Goal: Task Accomplishment & Management: Manage account settings

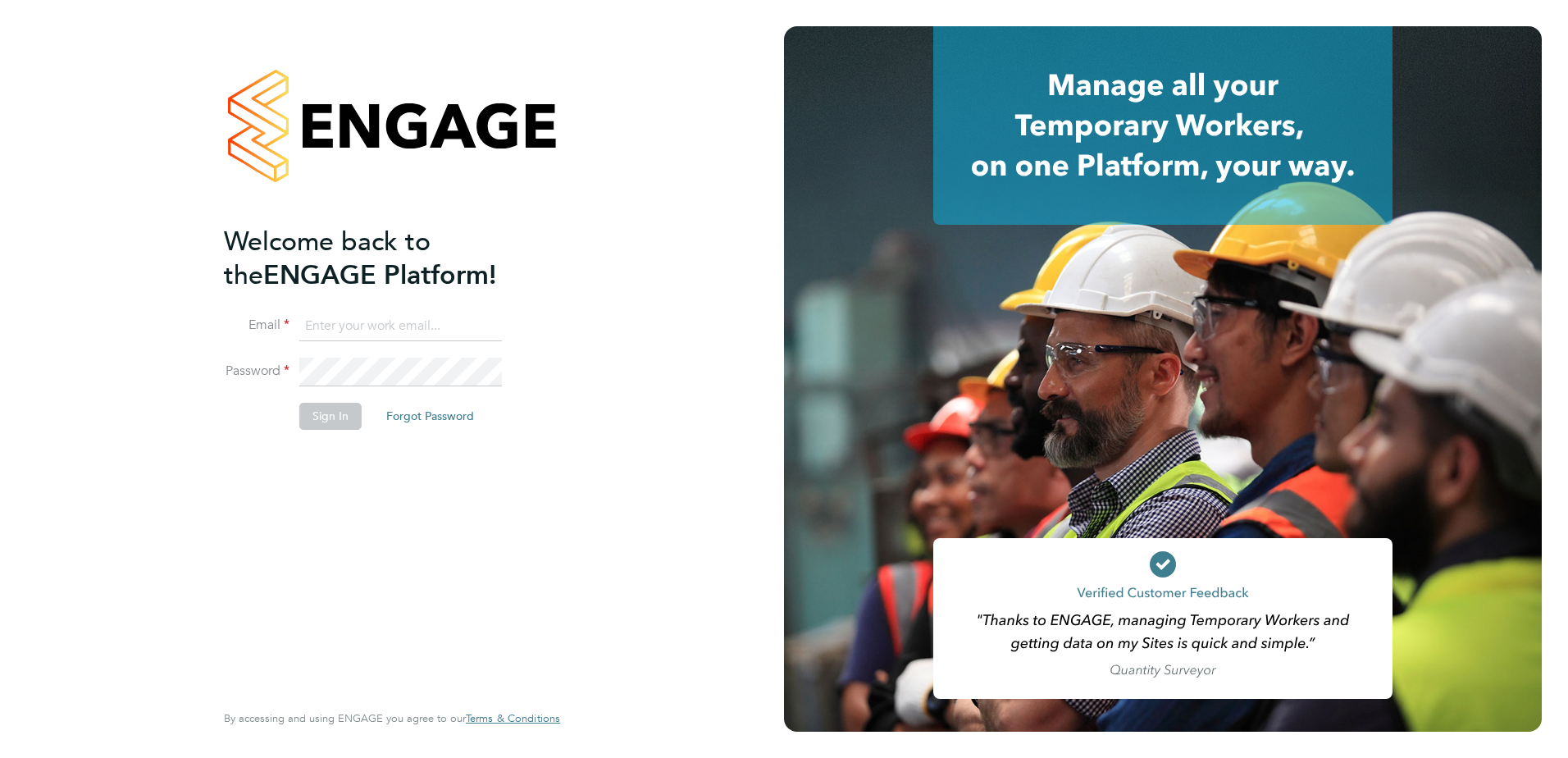
type input "[PERSON_NAME][EMAIL_ADDRESS][DOMAIN_NAME]"
click at [339, 414] on button "Sign In" at bounding box center [330, 416] width 62 height 26
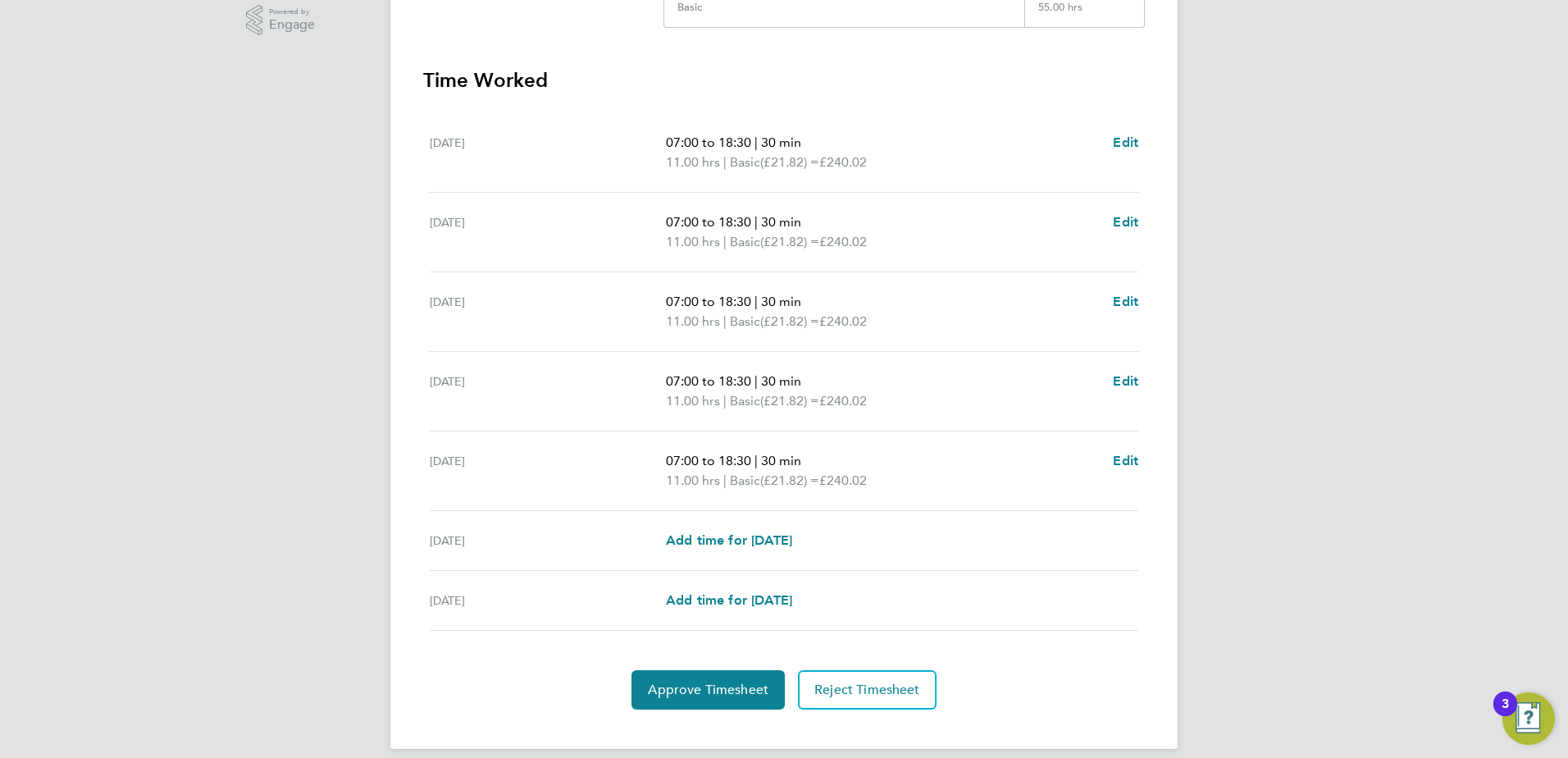
scroll to position [440, 0]
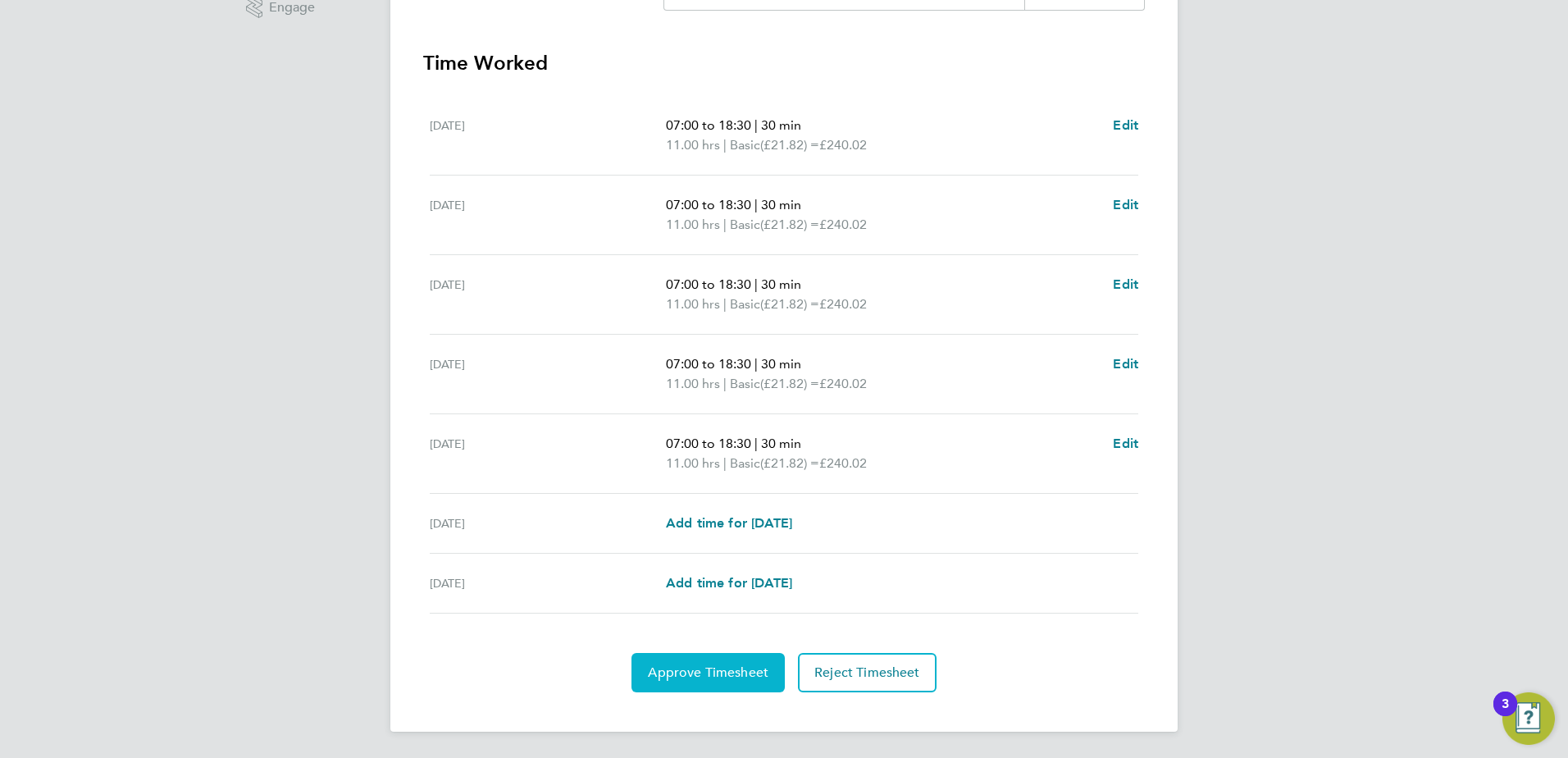
click at [709, 674] on span "Approve Timesheet" at bounding box center [708, 672] width 120 height 16
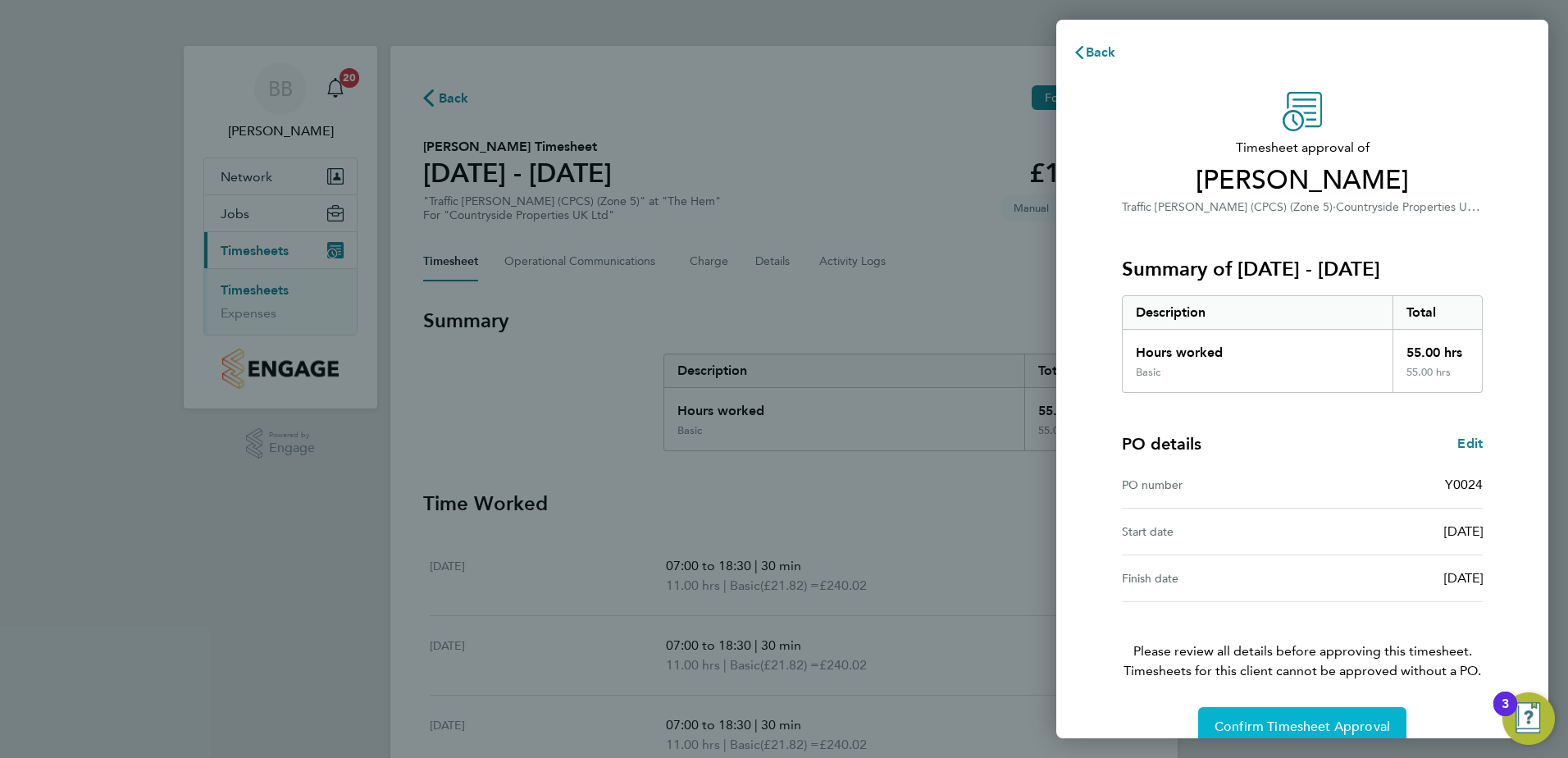
click at [1327, 720] on span "Confirm Timesheet Approval" at bounding box center [1303, 726] width 176 height 16
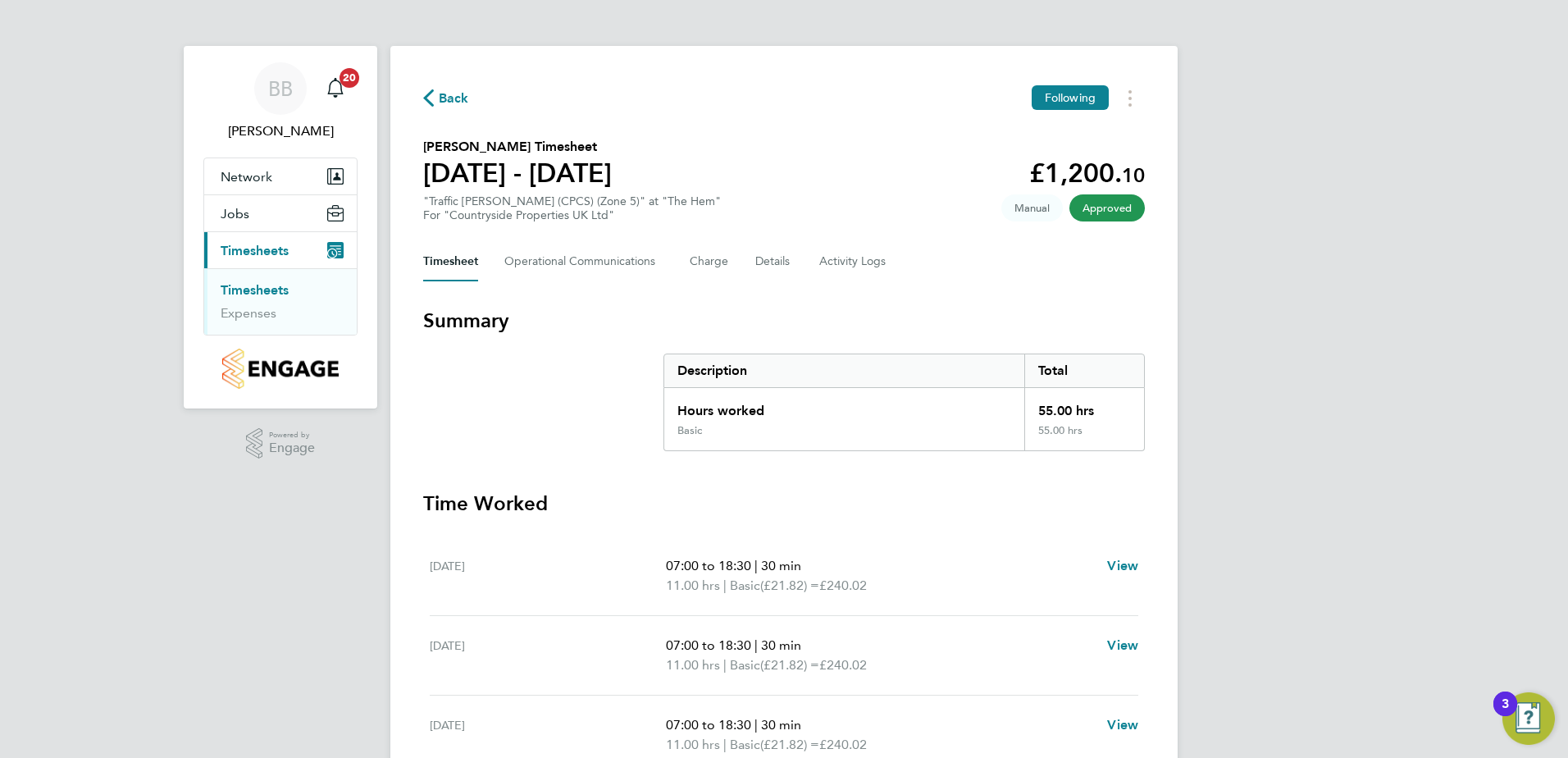
click at [259, 292] on link "Timesheets" at bounding box center [254, 290] width 68 height 15
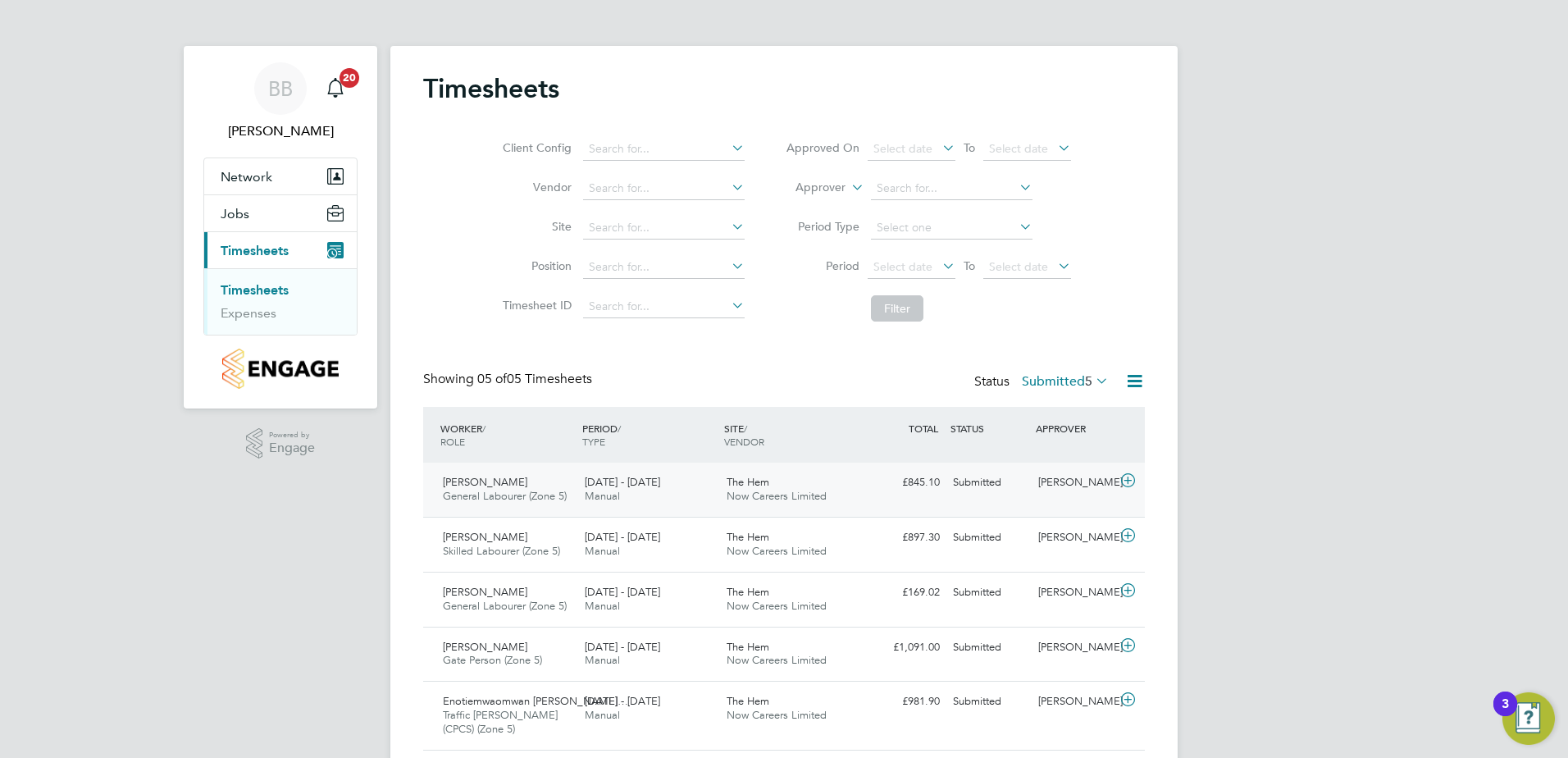
click at [626, 493] on div "29 Sep - 5 Oct 2025 Manual" at bounding box center [649, 490] width 142 height 41
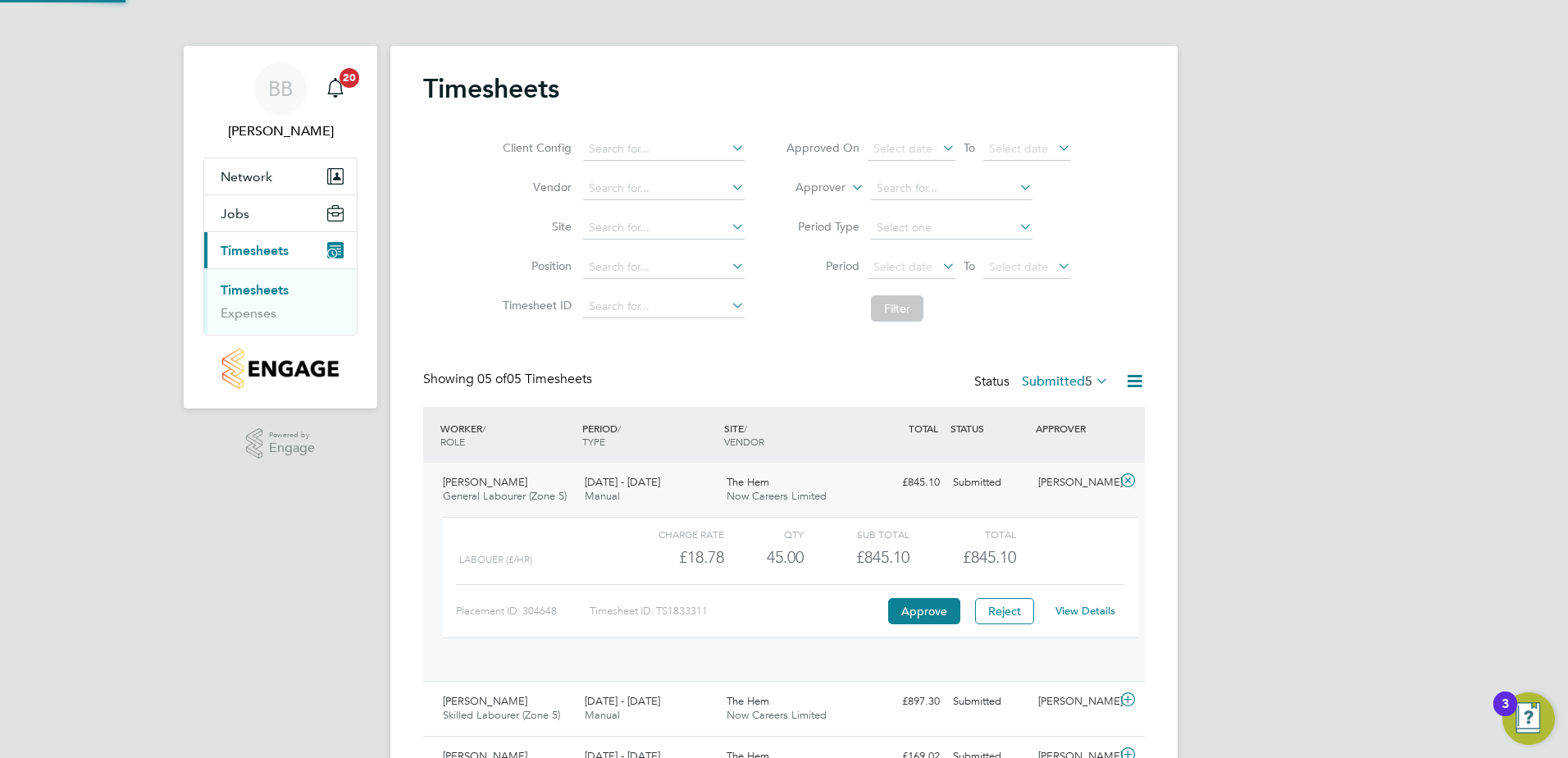
scroll to position [28, 160]
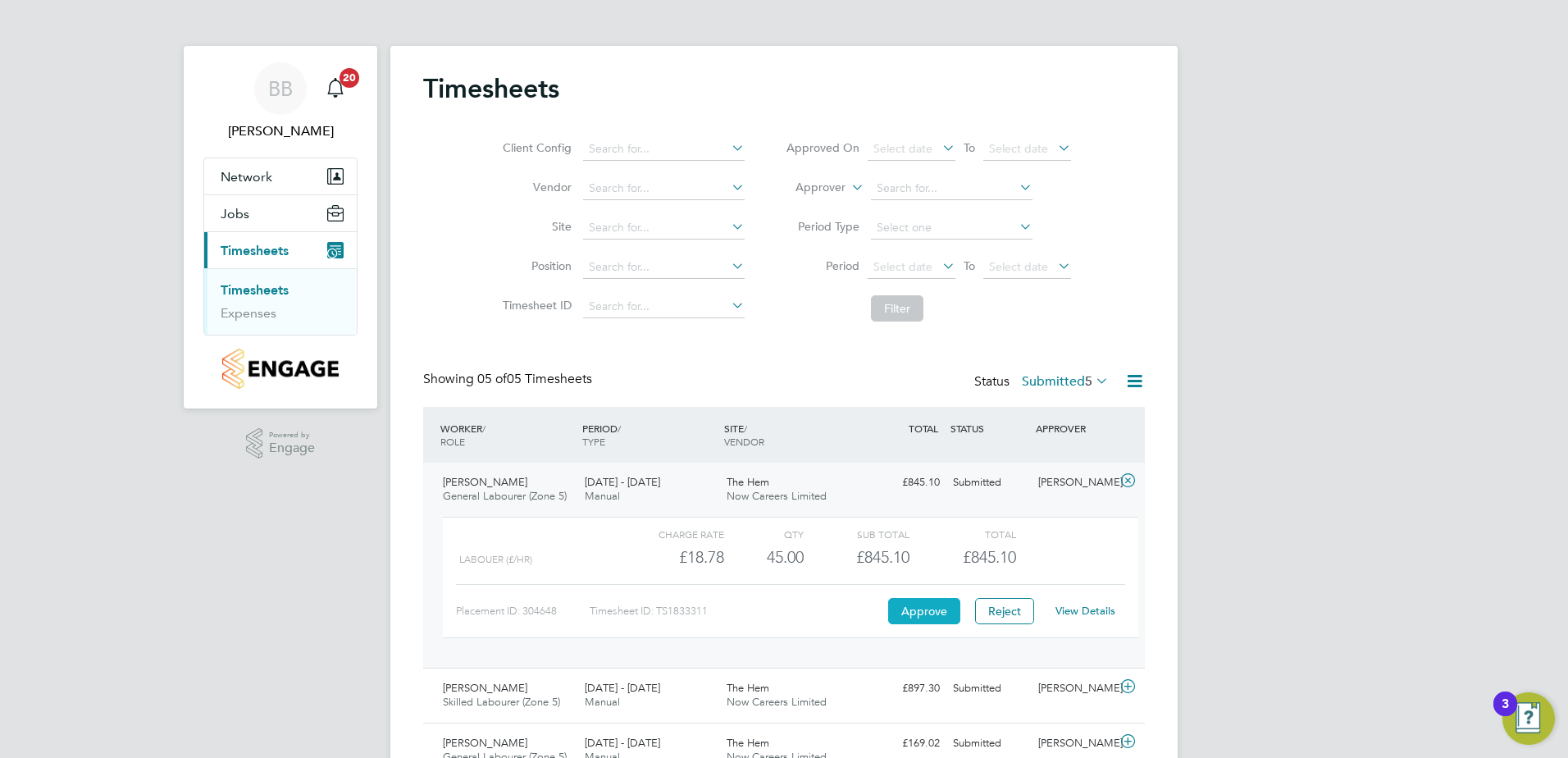
click at [919, 615] on button "Approve" at bounding box center [924, 610] width 73 height 26
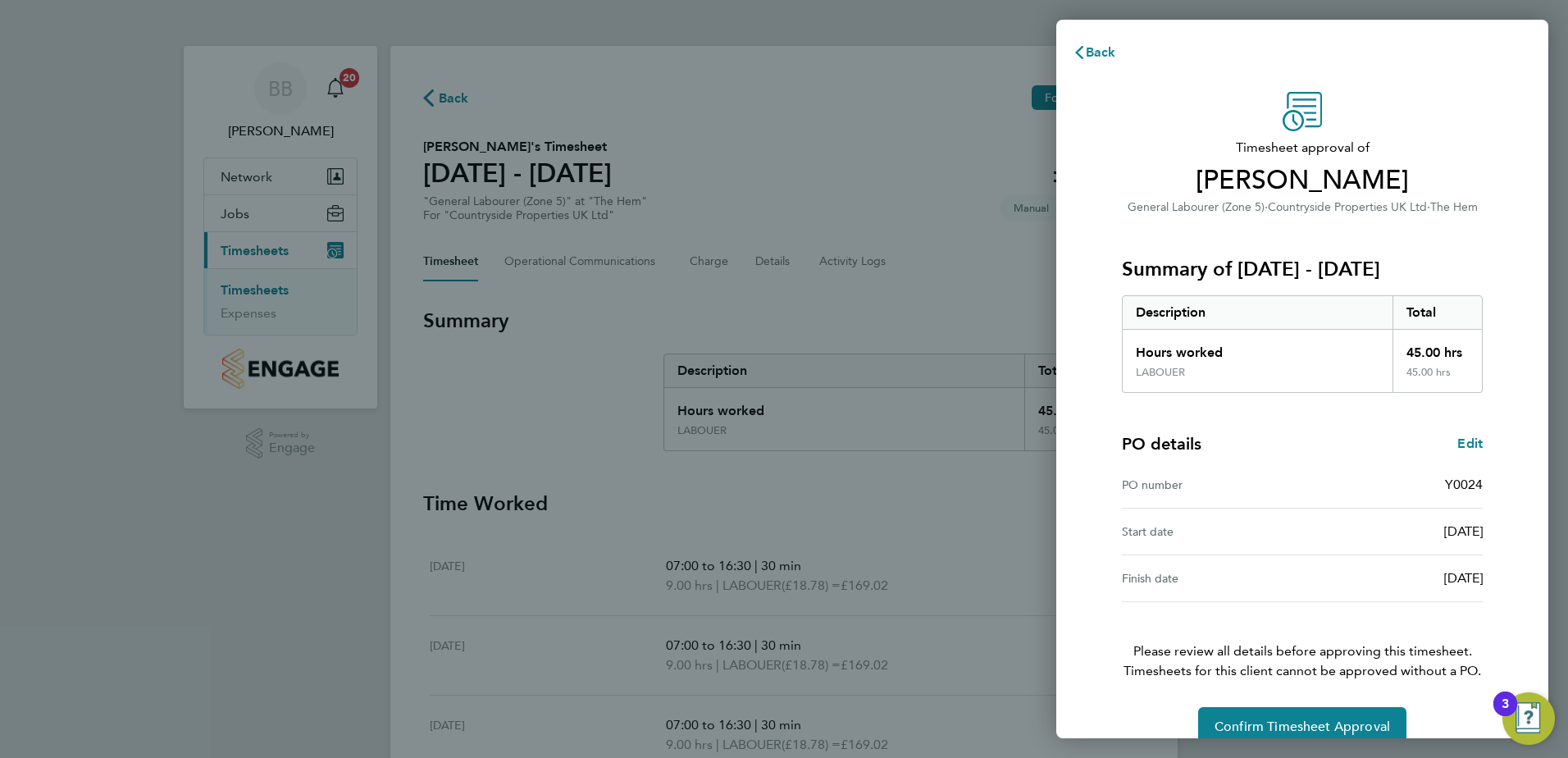
click at [929, 590] on div "Back Timesheet approval of Martin Kabbath General Labourer (Zone 5) · Countrysi…" at bounding box center [784, 379] width 1568 height 758
click at [1104, 52] on span "Back" at bounding box center [1101, 52] width 31 height 15
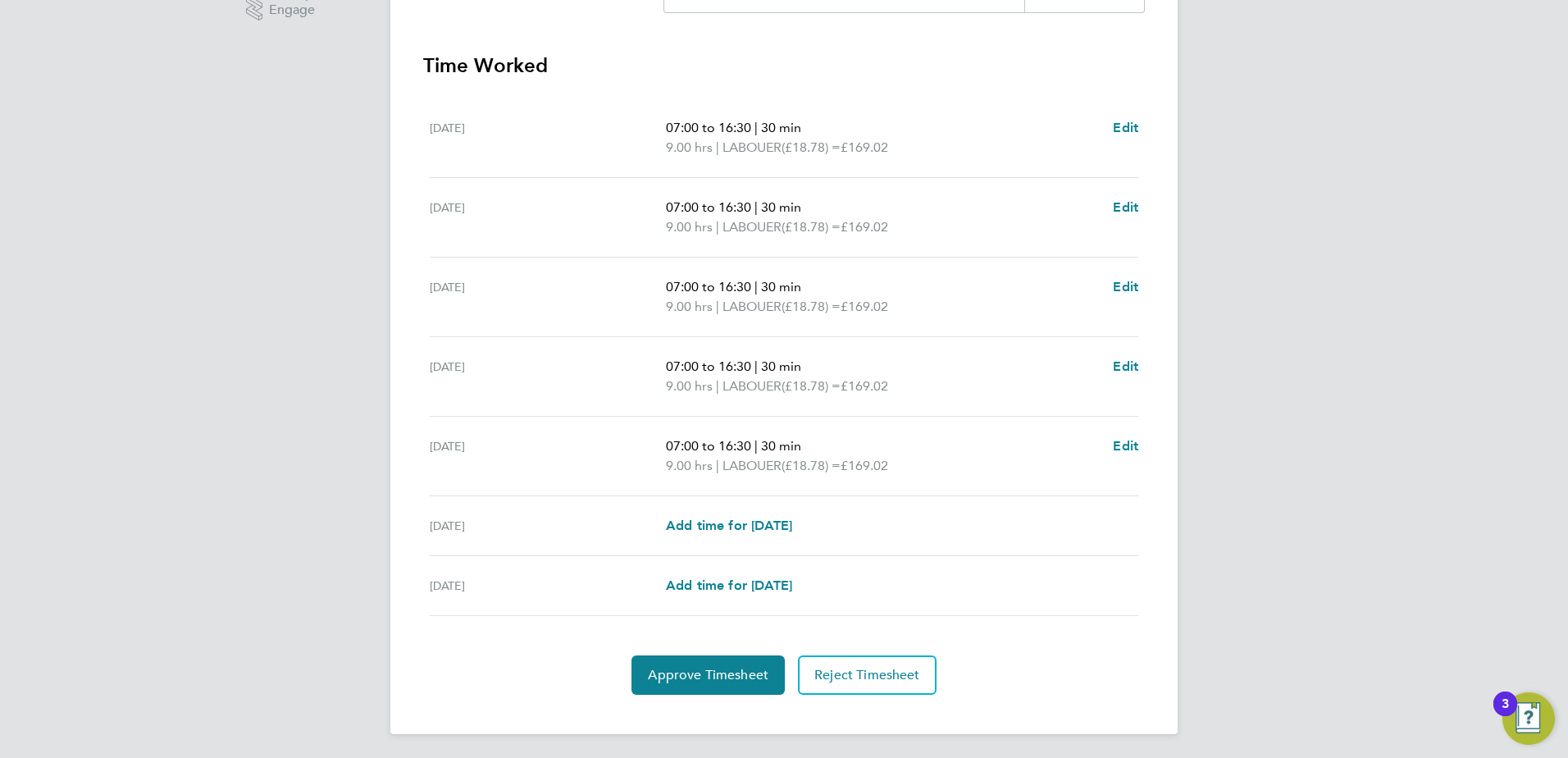
scroll to position [440, 0]
click at [708, 677] on span "Approve Timesheet" at bounding box center [708, 672] width 120 height 16
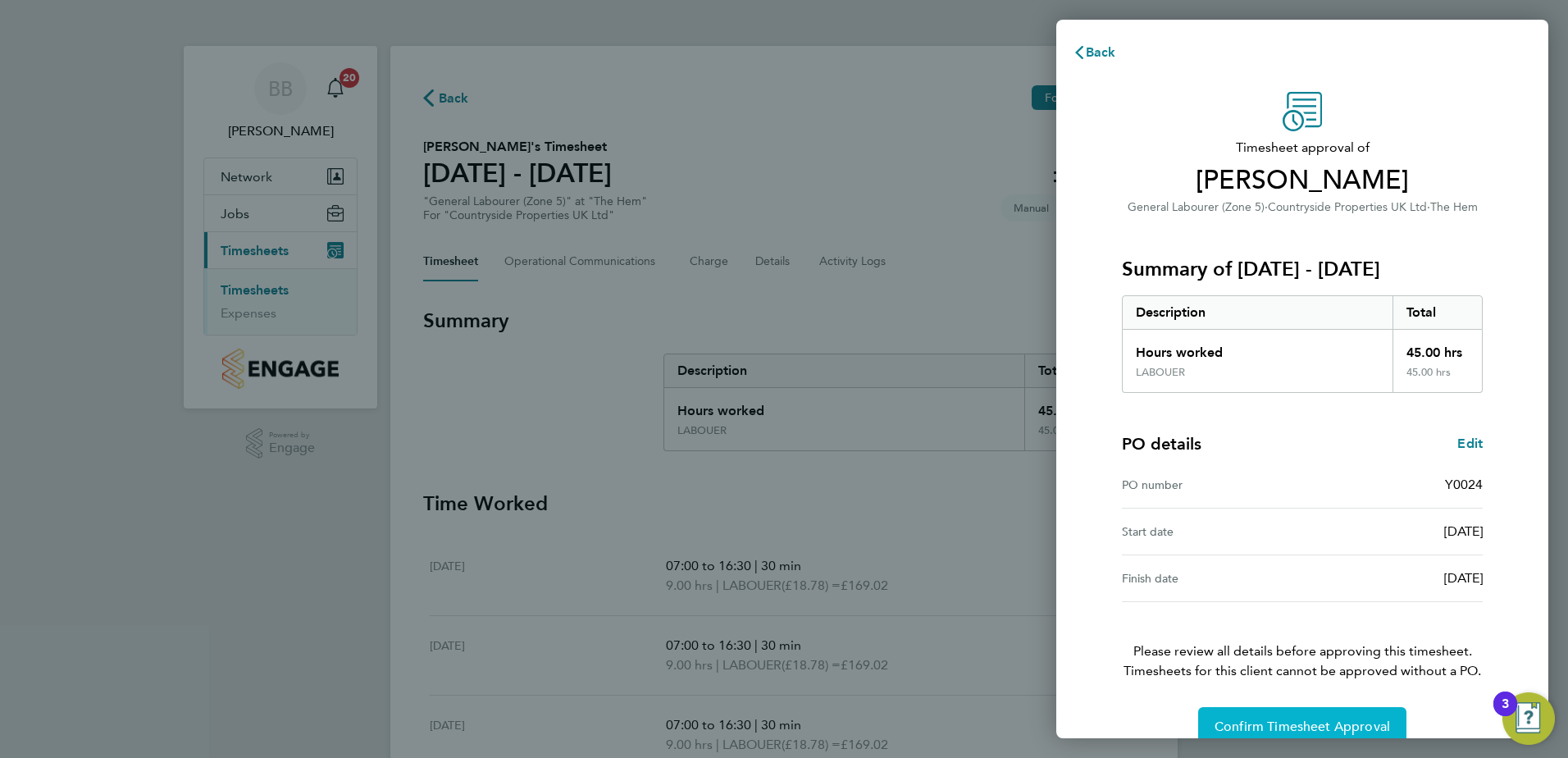
click at [1252, 724] on span "Confirm Timesheet Approval" at bounding box center [1303, 726] width 176 height 16
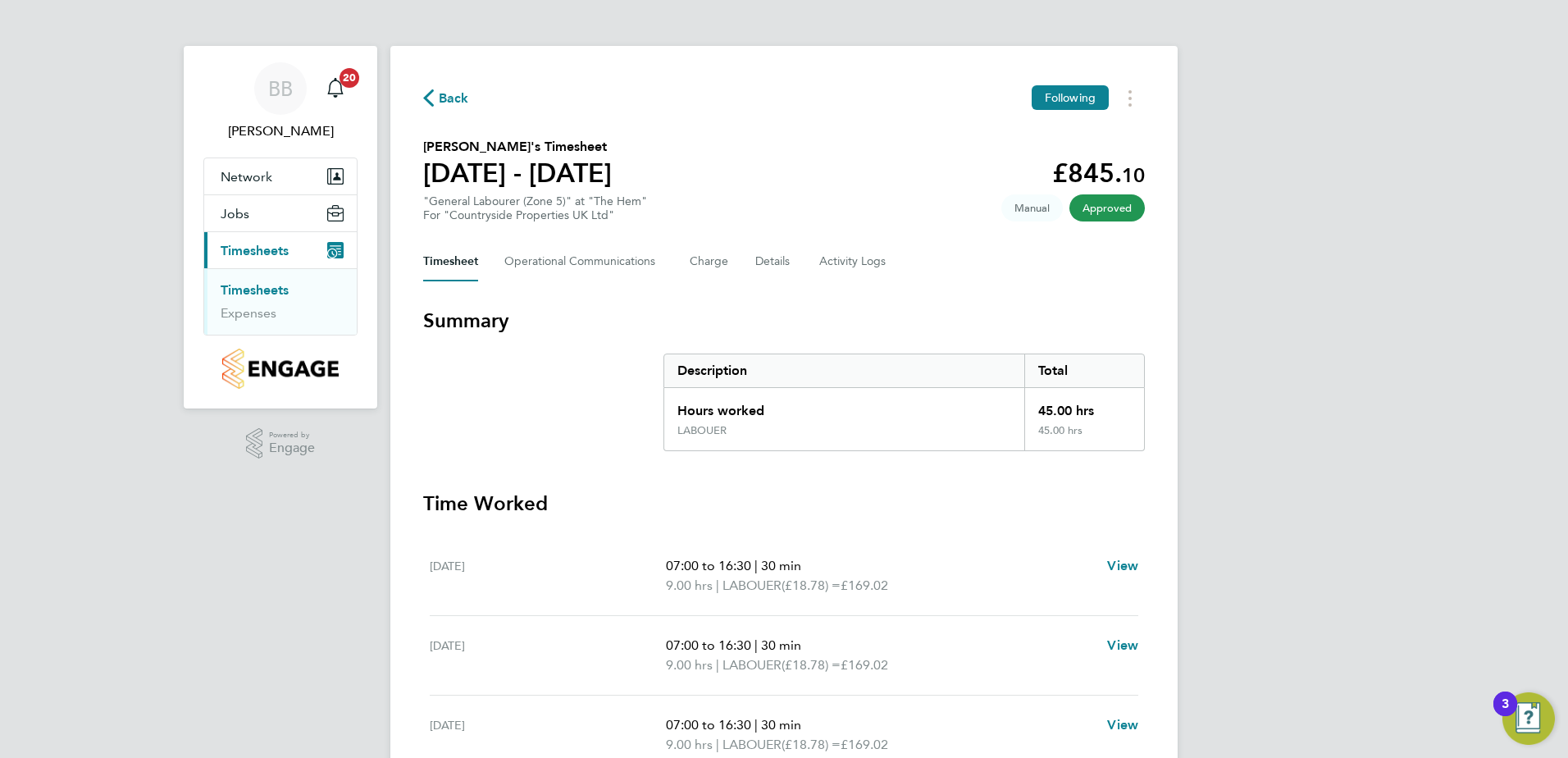
click at [258, 289] on link "Timesheets" at bounding box center [254, 290] width 68 height 15
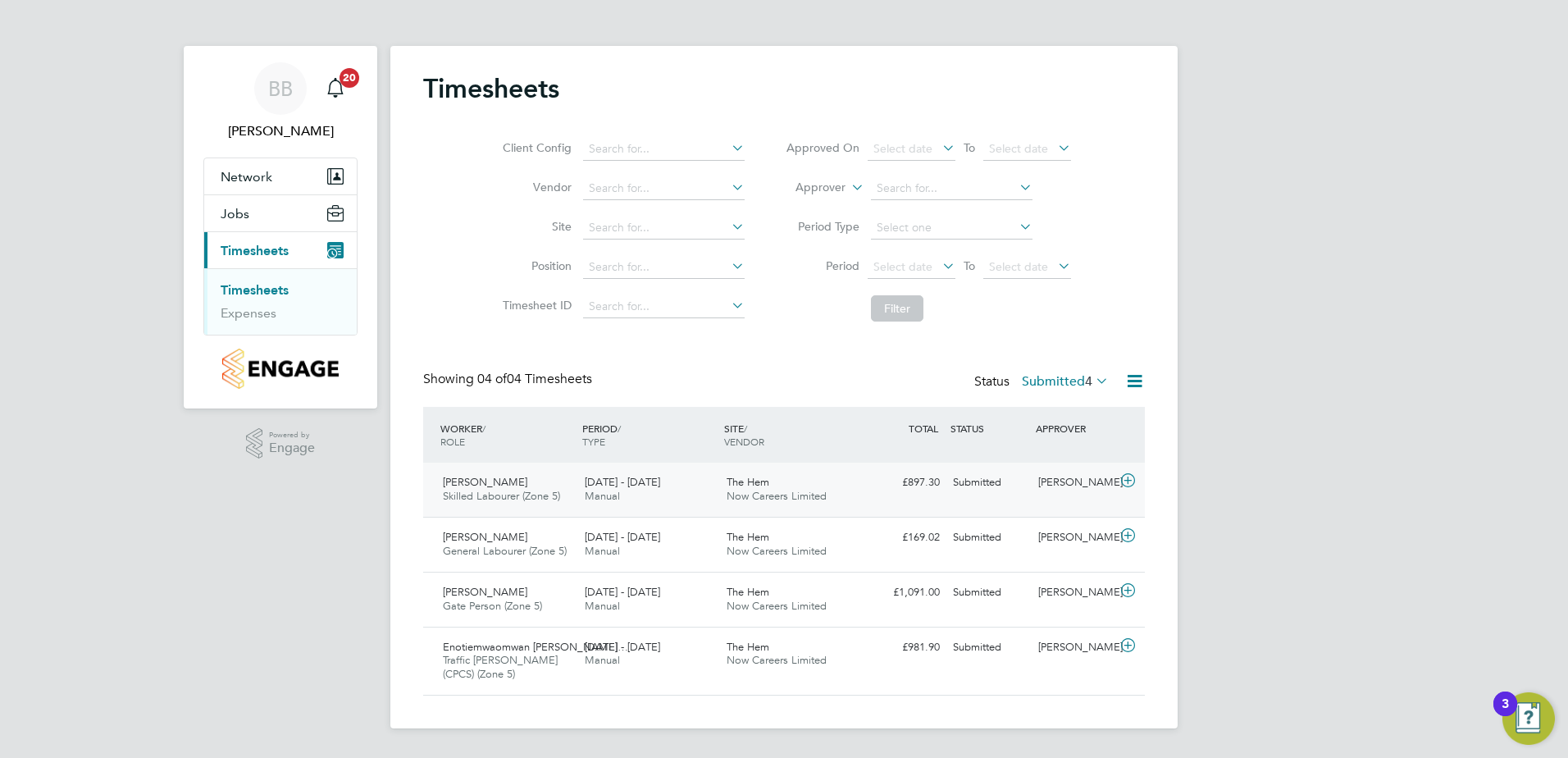
click at [631, 479] on span "[DATE] - [DATE]" at bounding box center [622, 481] width 75 height 14
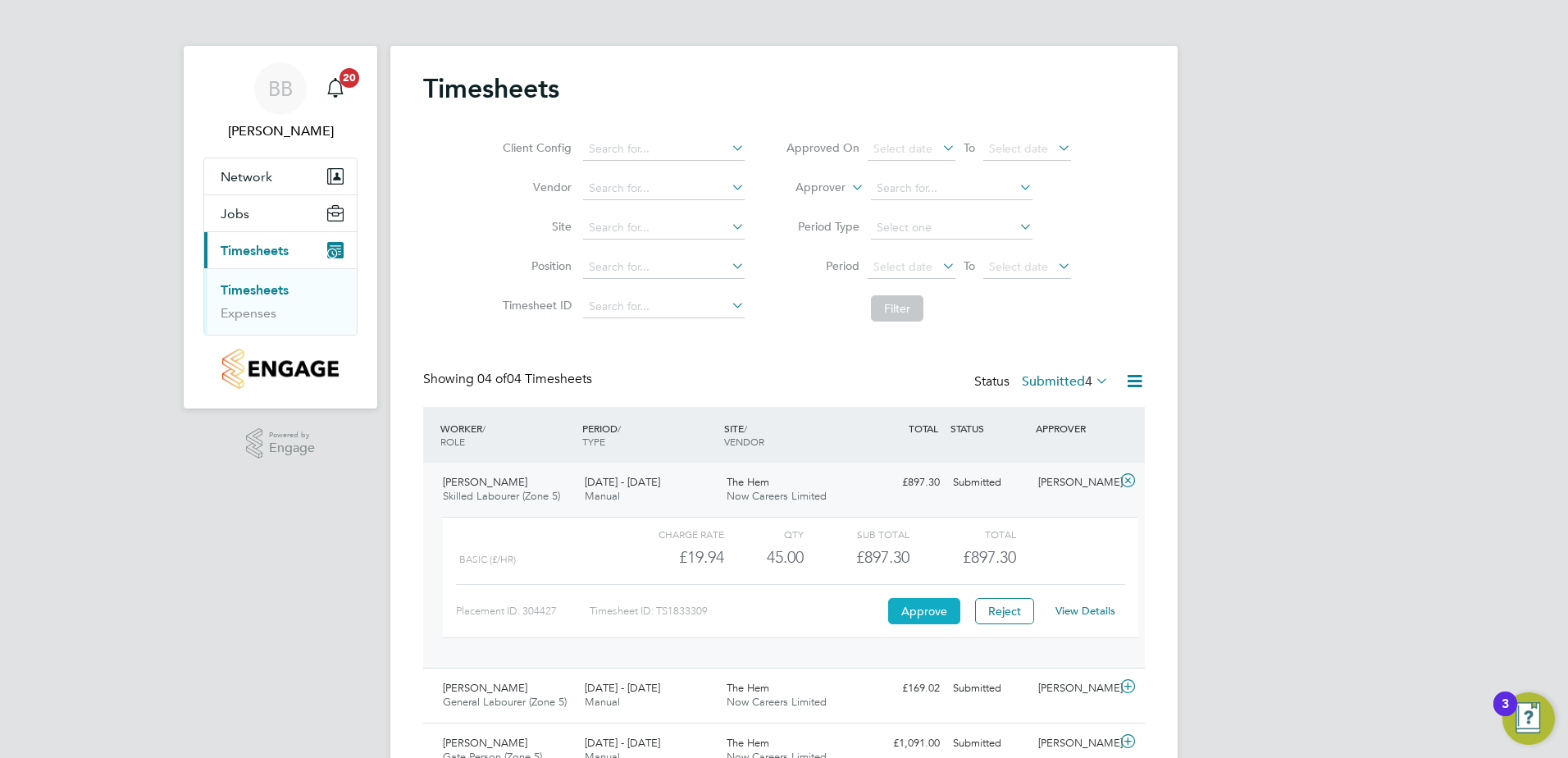
click at [940, 609] on button "Approve" at bounding box center [924, 610] width 73 height 26
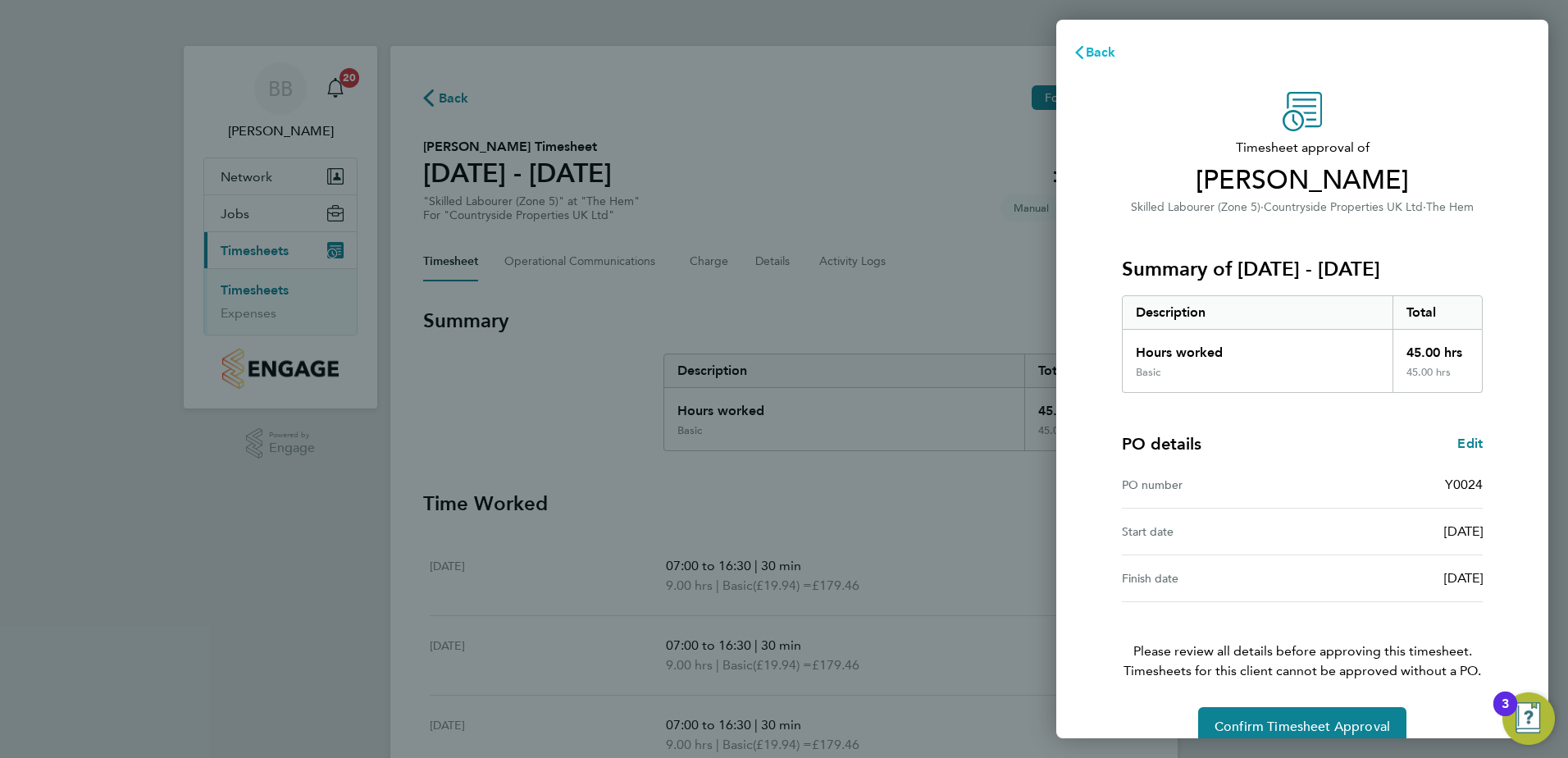
click at [1107, 51] on span "Back" at bounding box center [1101, 52] width 31 height 15
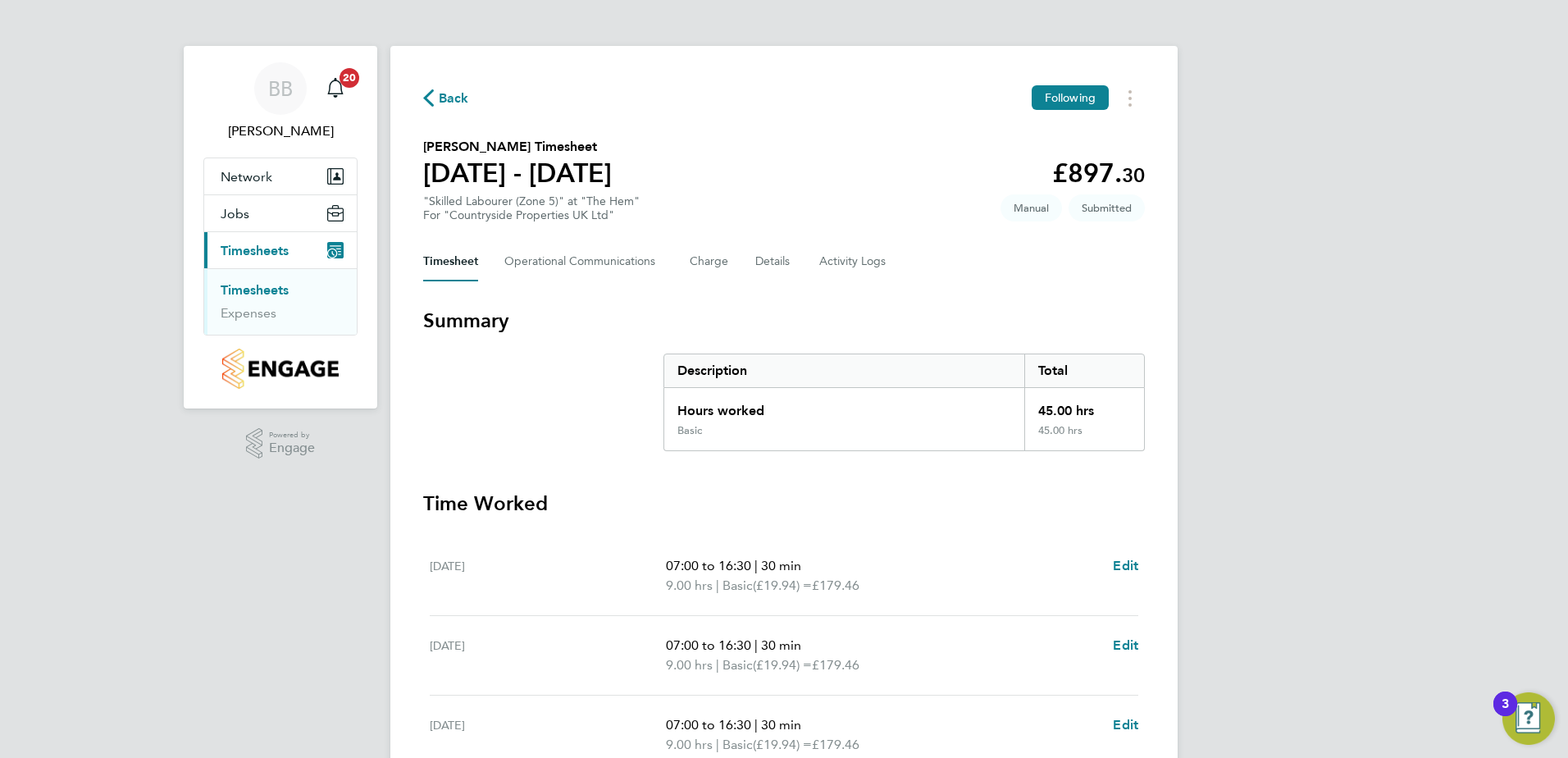
click at [446, 97] on span "Back" at bounding box center [454, 98] width 31 height 20
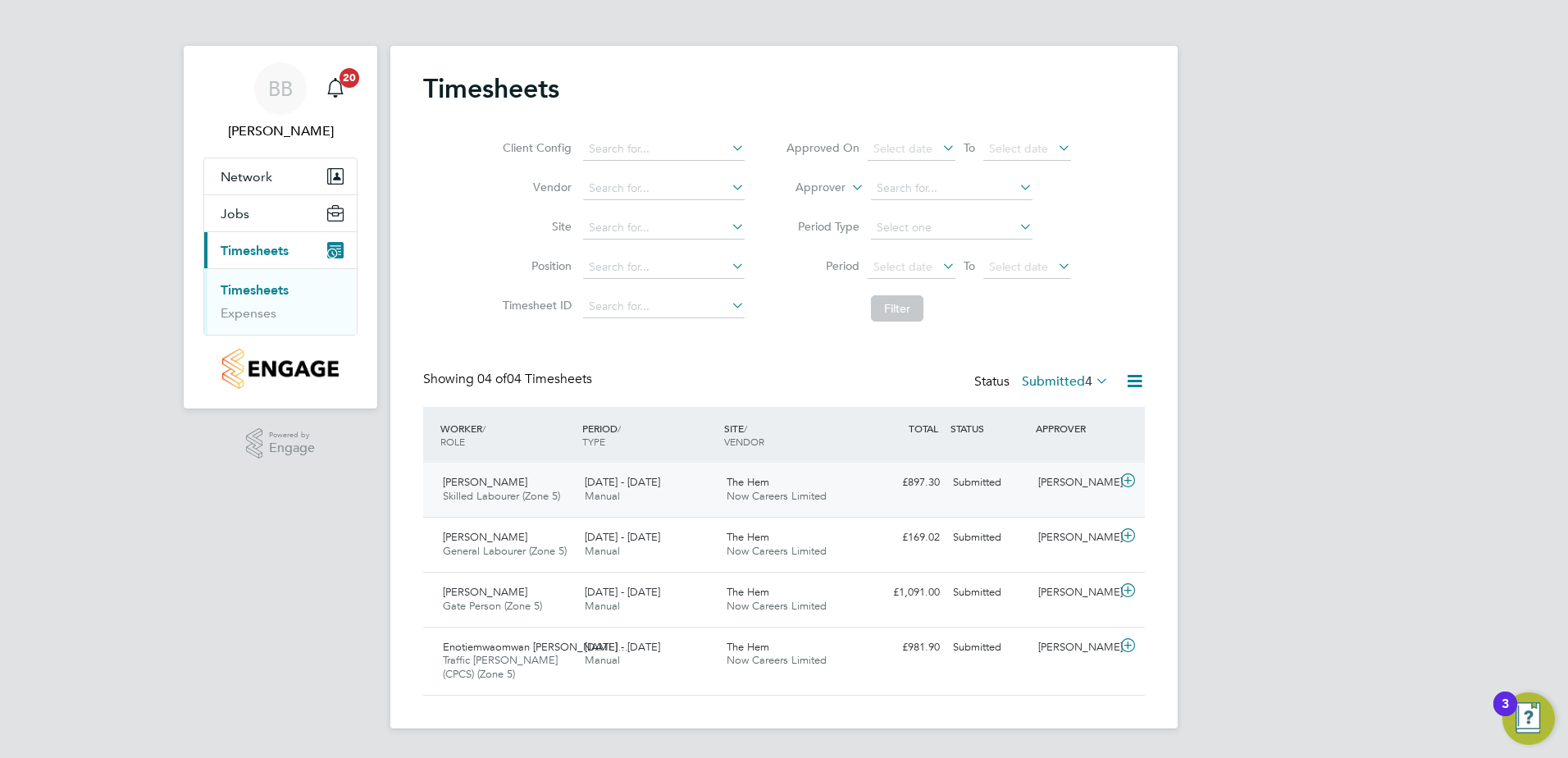
click at [742, 480] on span "The Hem" at bounding box center [748, 481] width 43 height 14
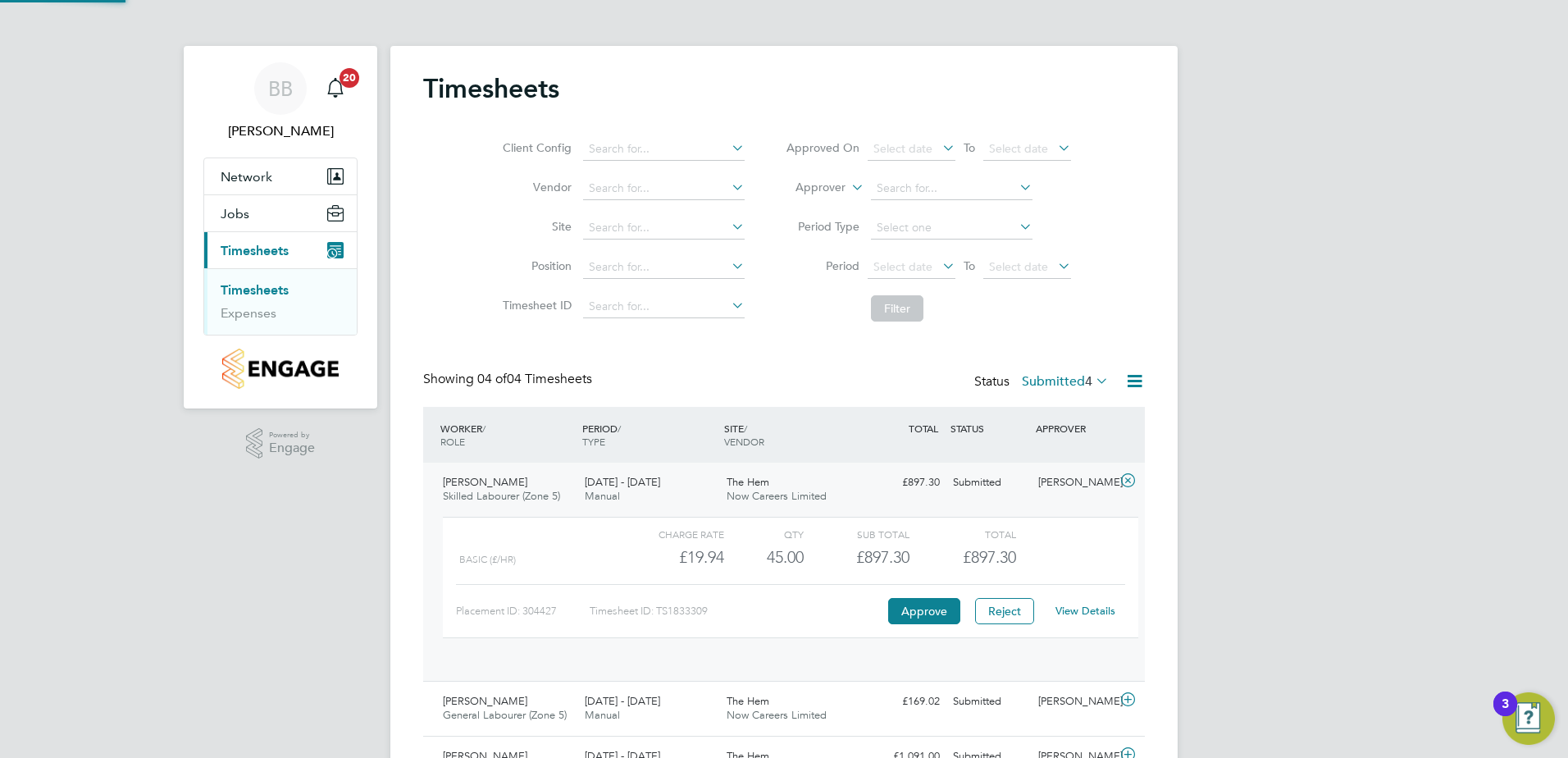
scroll to position [28, 160]
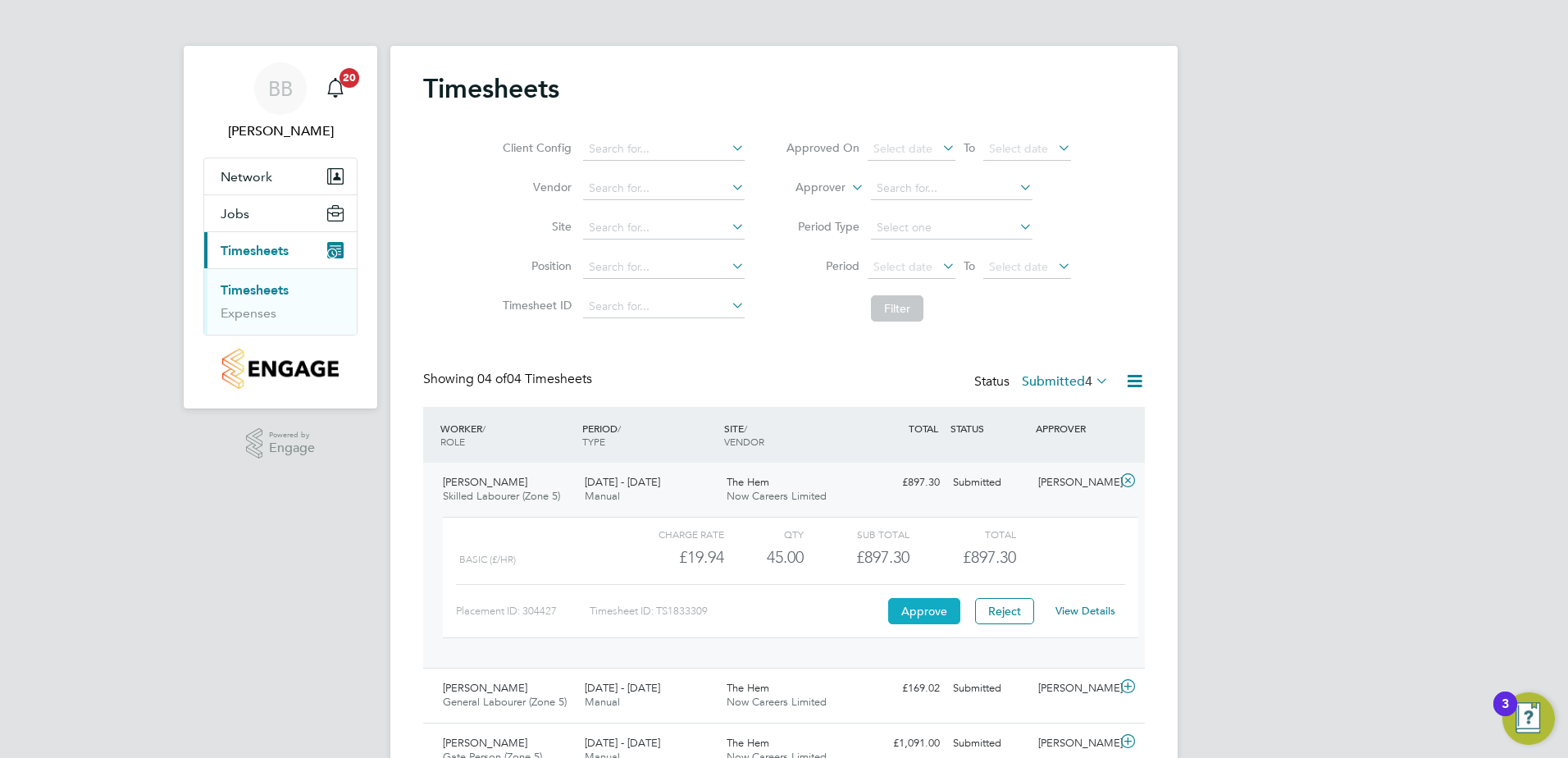
click at [935, 611] on button "Approve" at bounding box center [924, 610] width 73 height 26
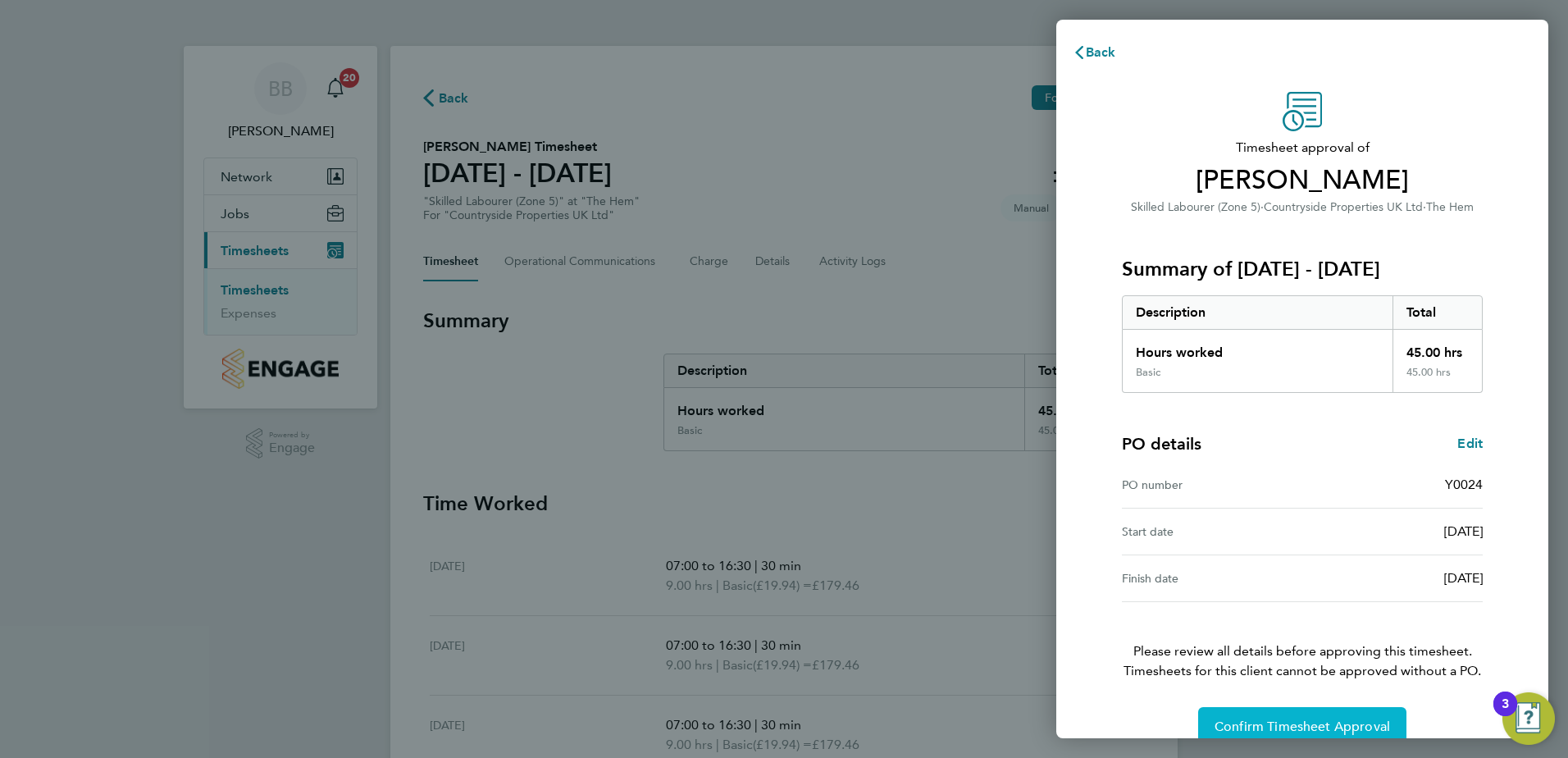
click at [1294, 720] on span "Confirm Timesheet Approval" at bounding box center [1303, 726] width 176 height 16
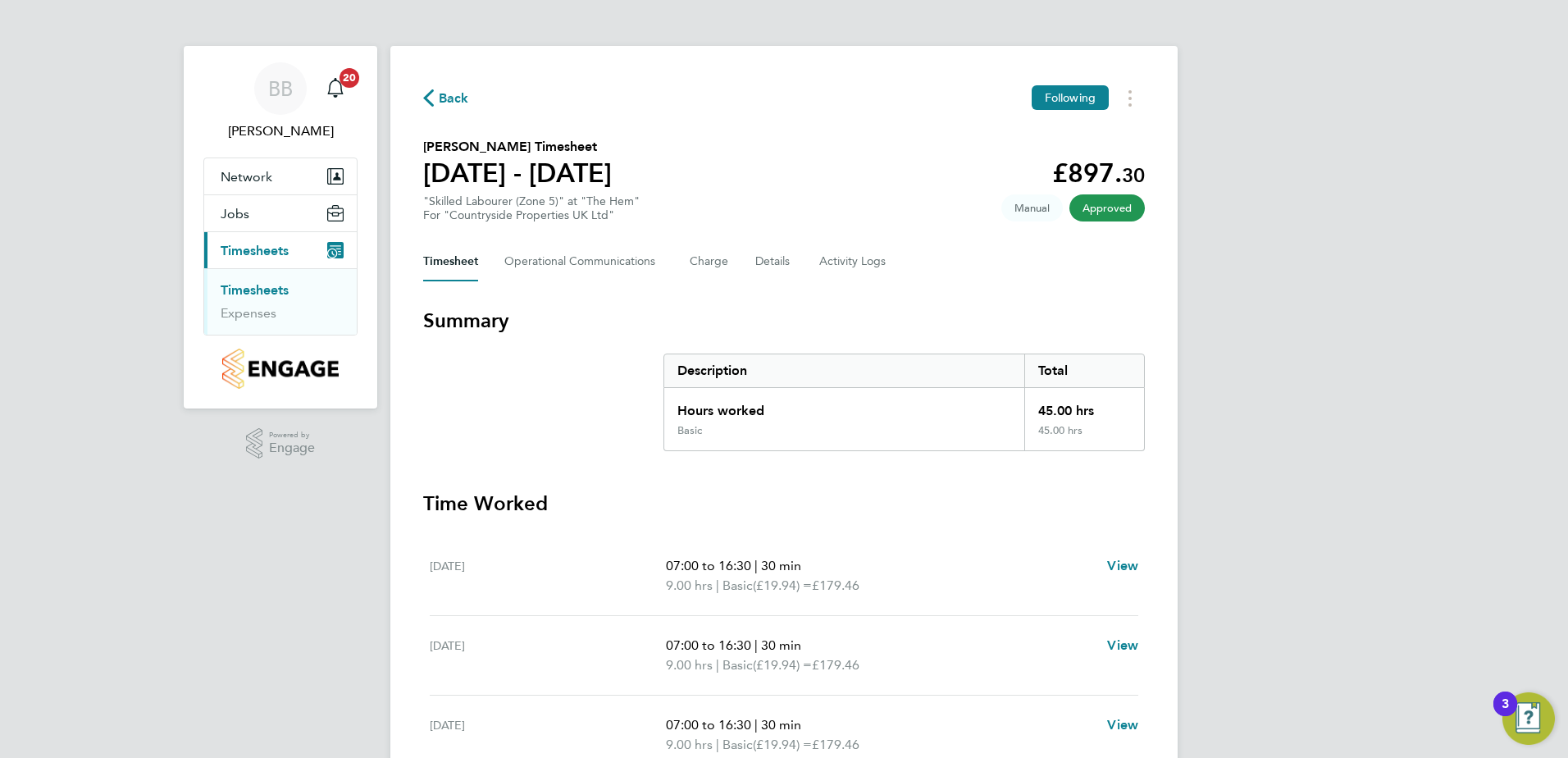
click at [262, 289] on link "Timesheets" at bounding box center [254, 290] width 68 height 15
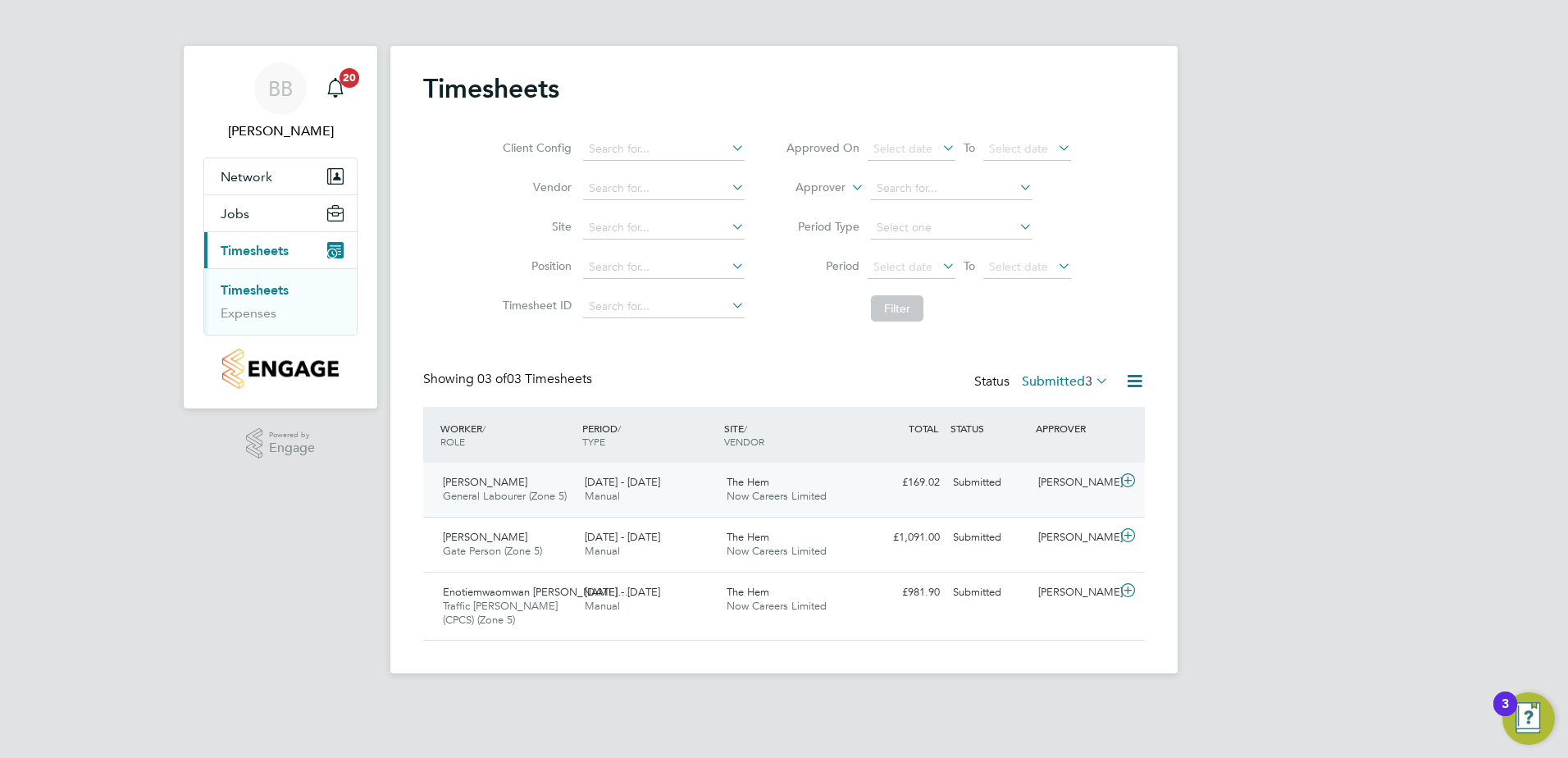
click at [648, 485] on span "29 Sep - 5 Oct 2025" at bounding box center [622, 481] width 75 height 14
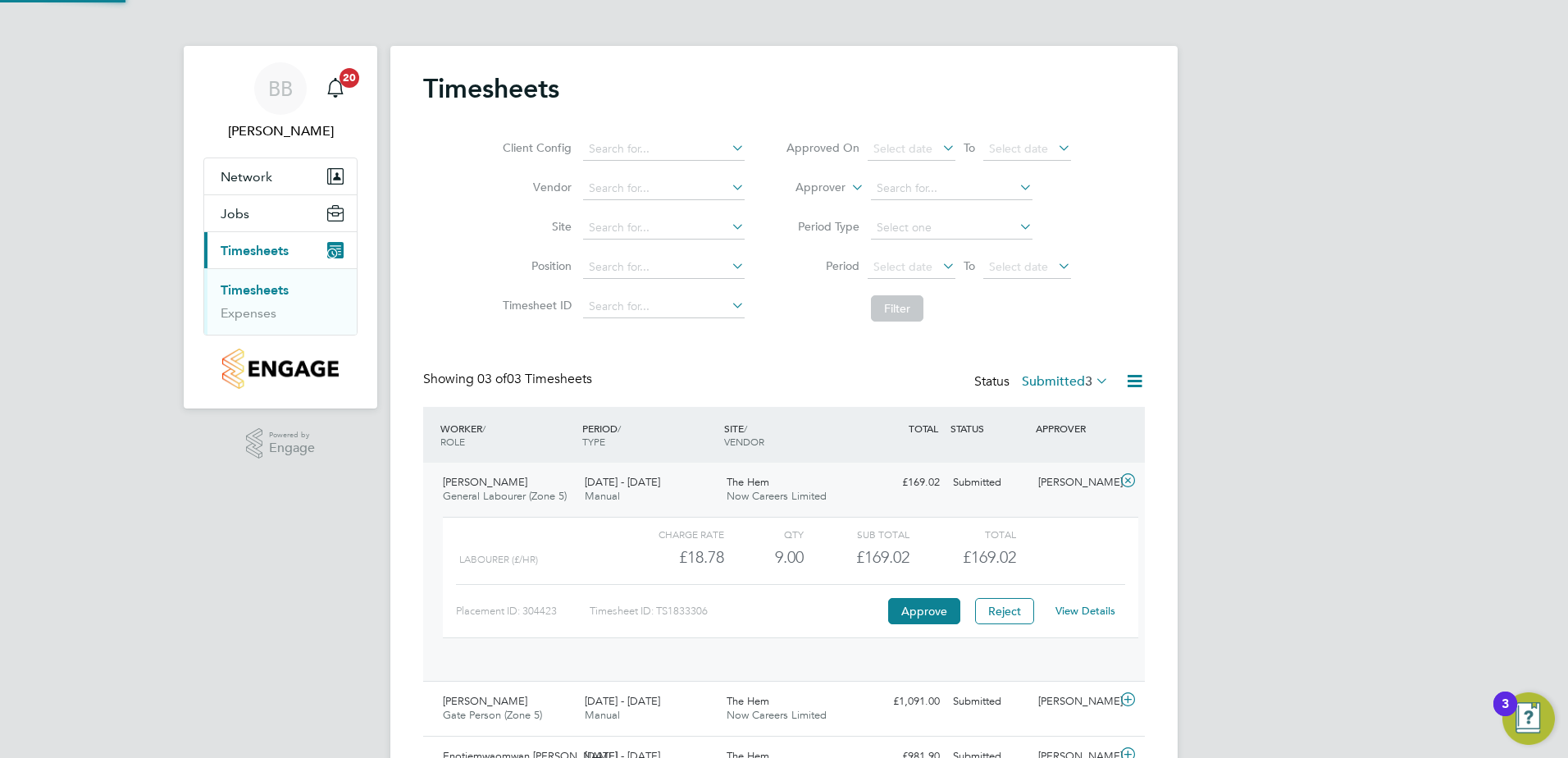
scroll to position [28, 160]
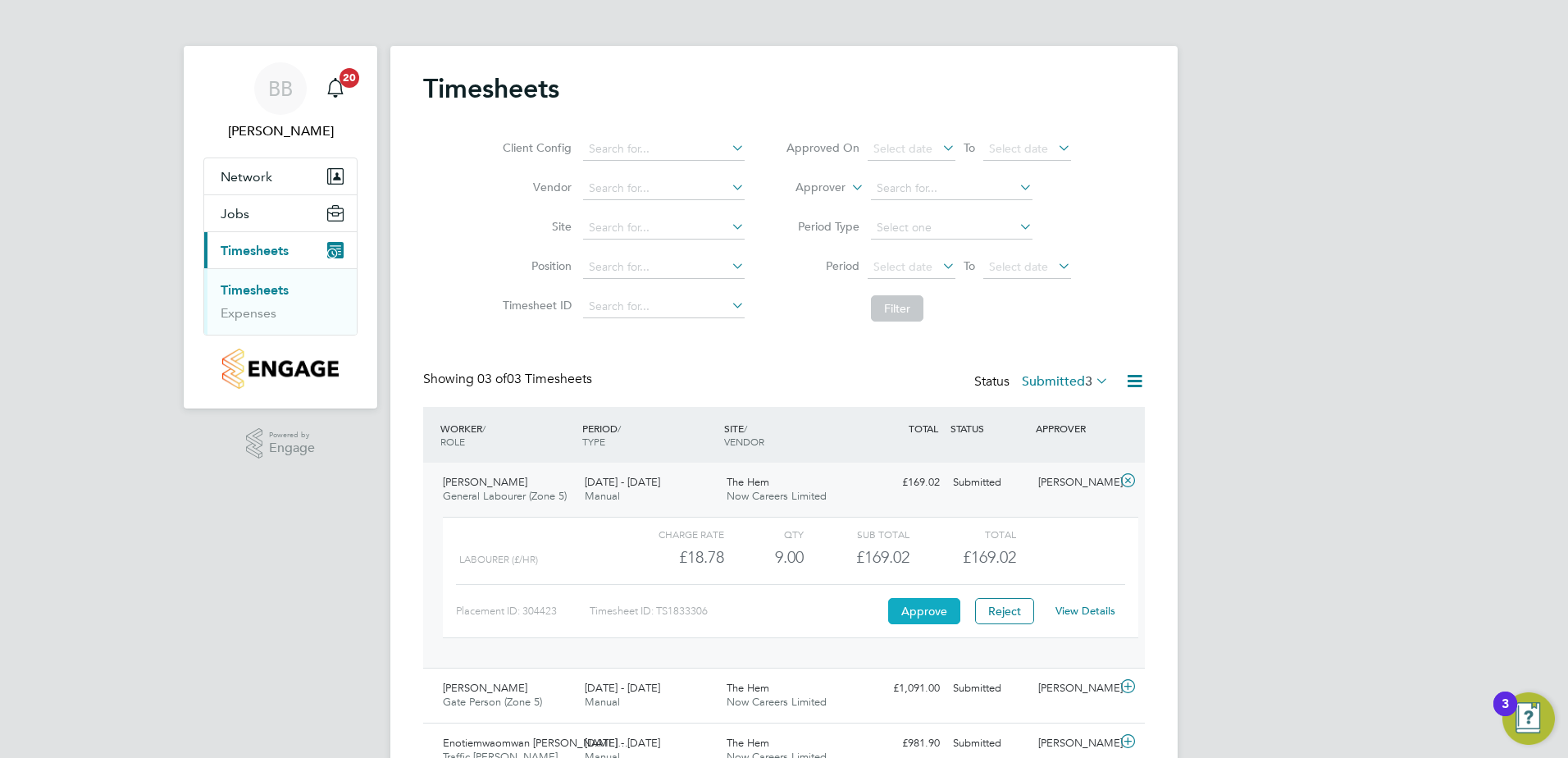
click at [936, 616] on button "Approve" at bounding box center [924, 610] width 73 height 26
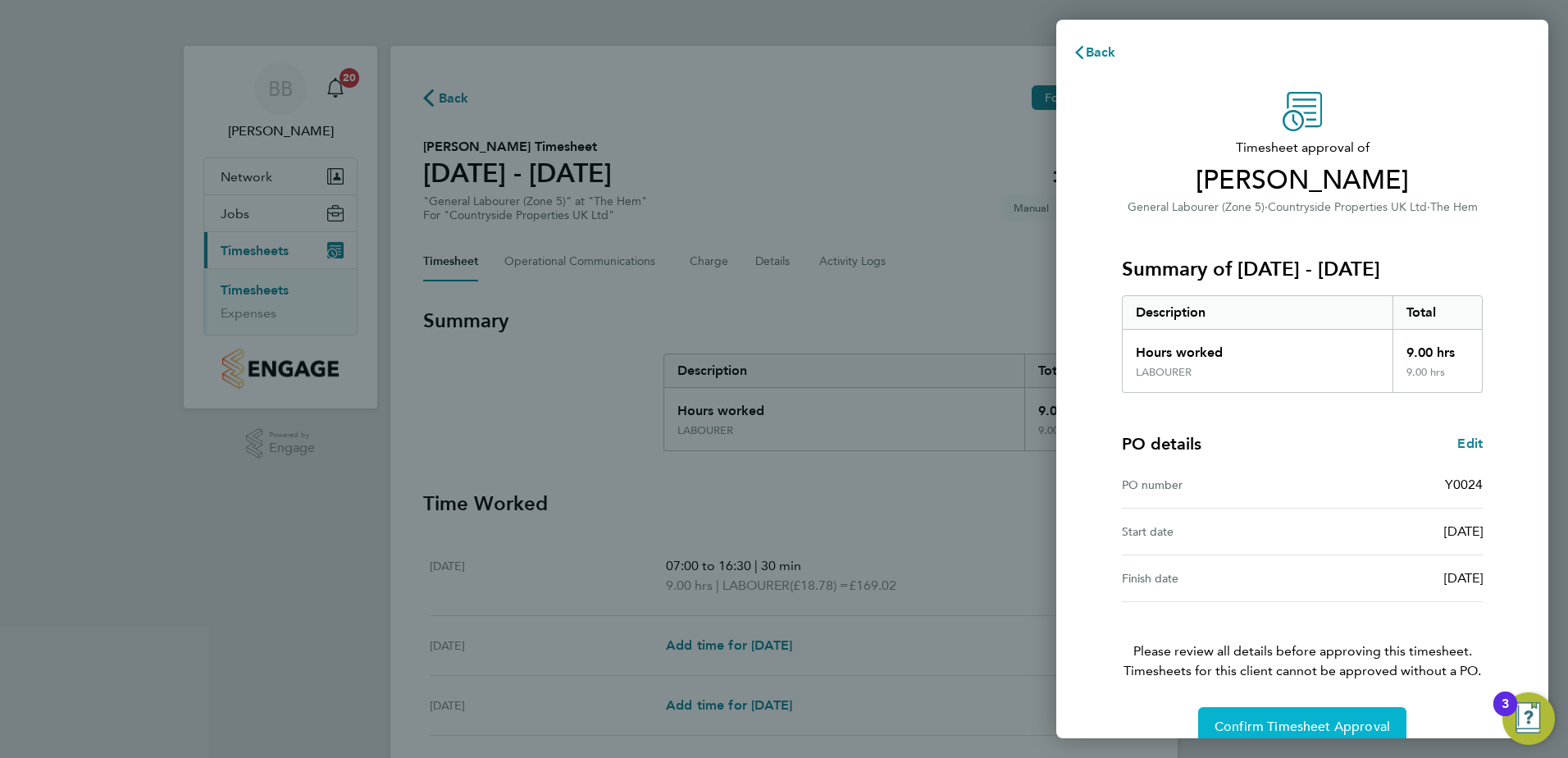
click at [1253, 720] on span "Confirm Timesheet Approval" at bounding box center [1303, 726] width 176 height 16
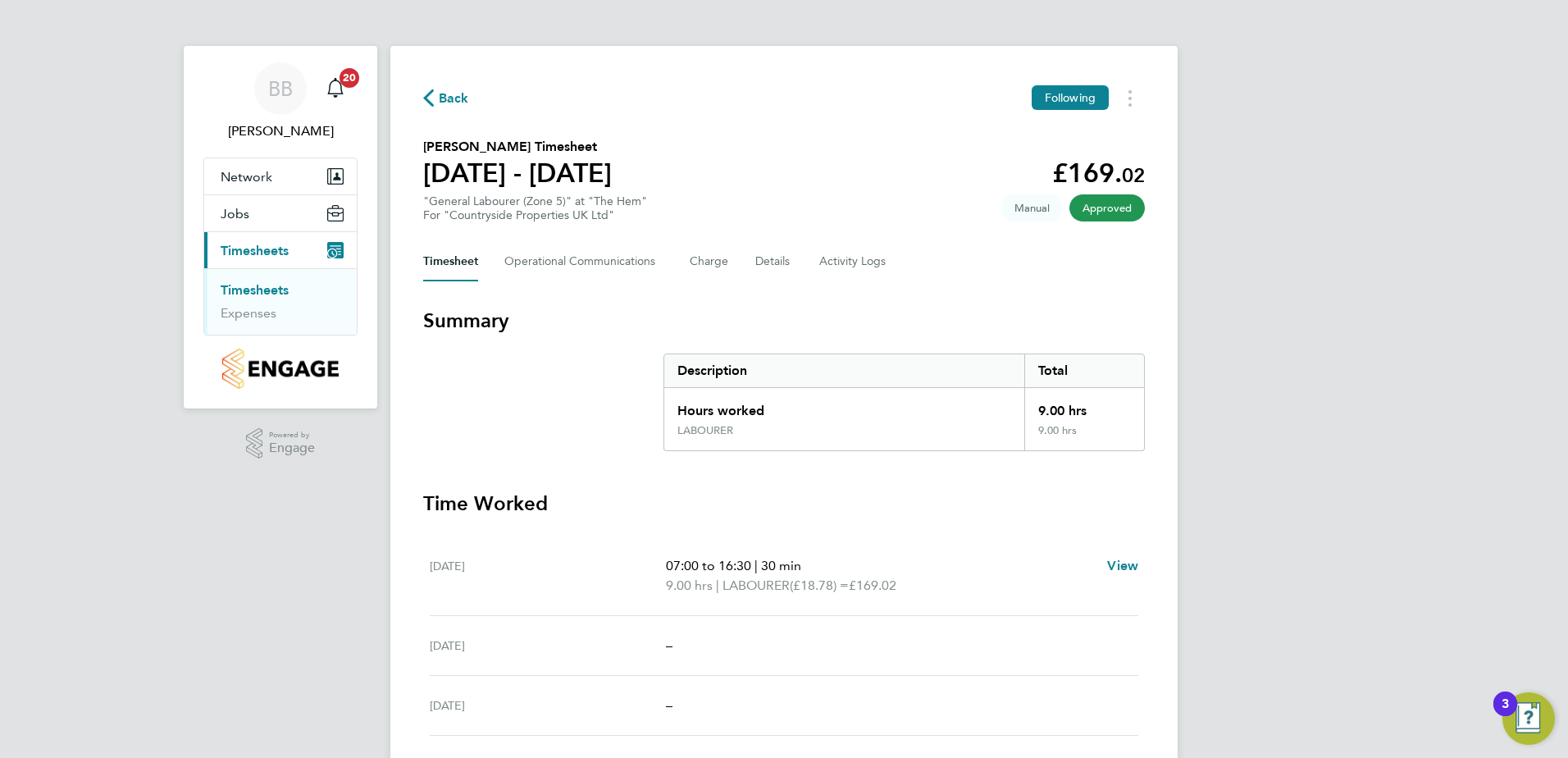
click at [254, 293] on link "Timesheets" at bounding box center [254, 290] width 68 height 15
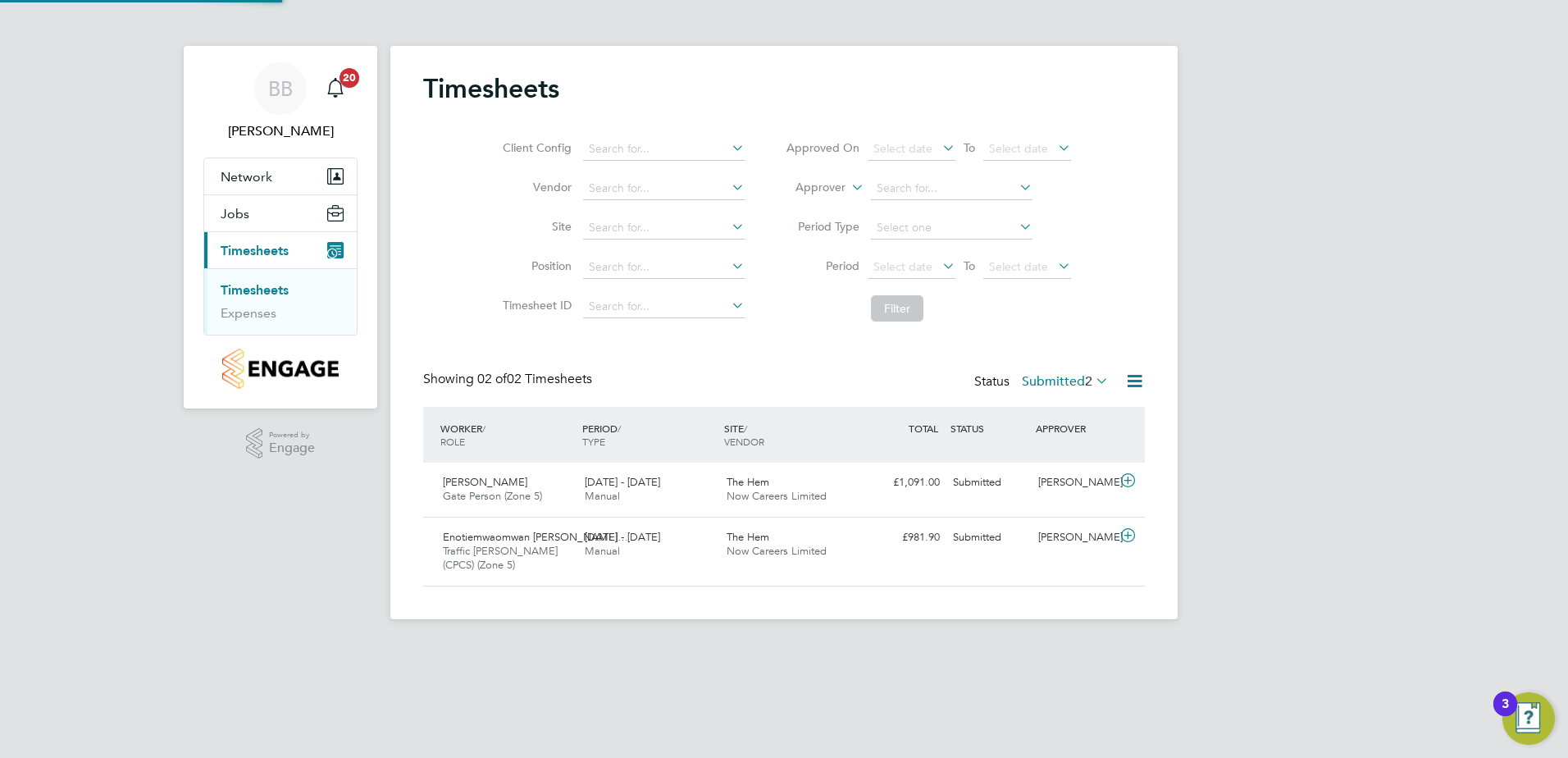
scroll to position [42, 143]
click at [732, 485] on span "The Hem" at bounding box center [748, 481] width 43 height 14
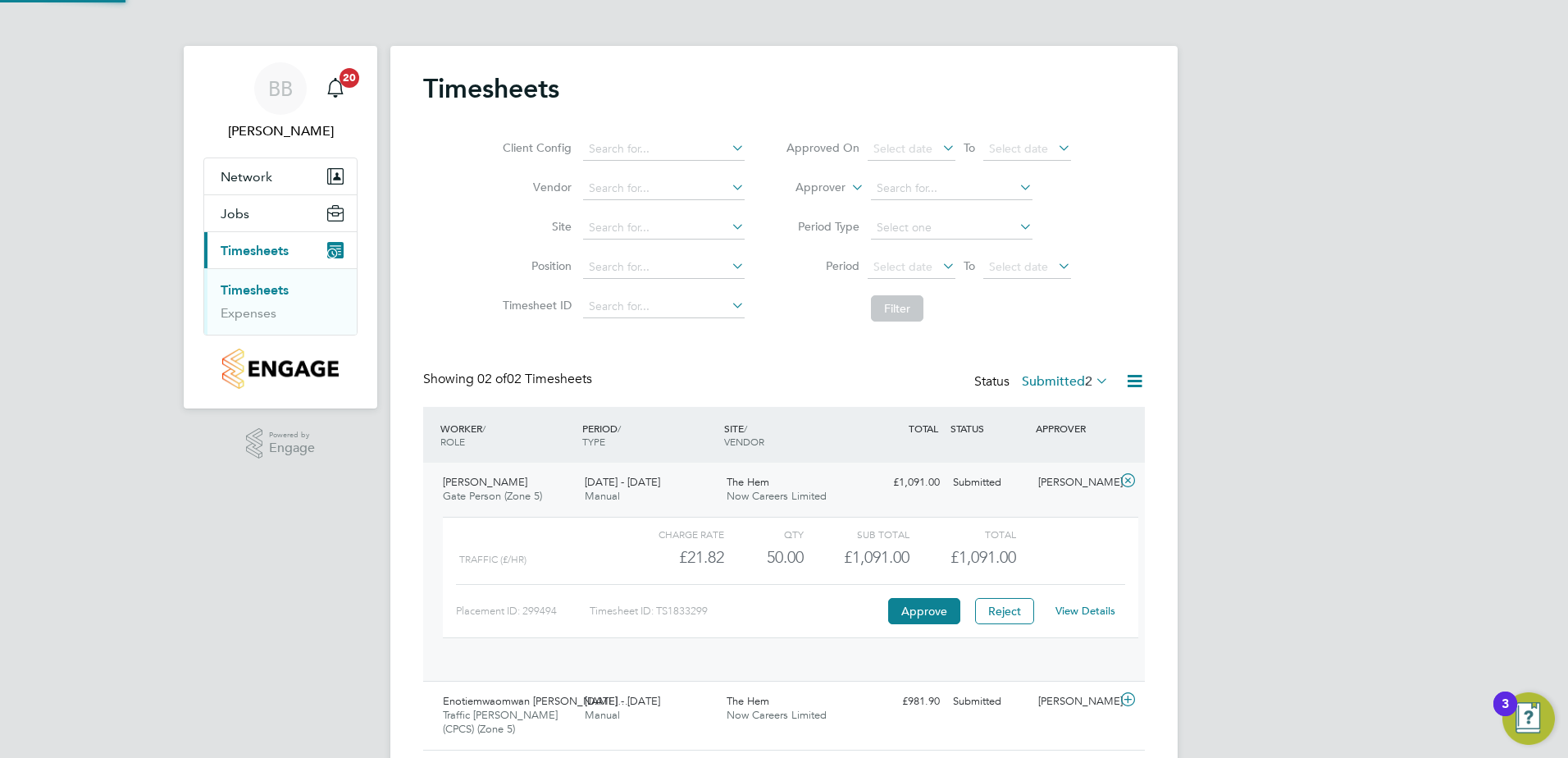
scroll to position [28, 160]
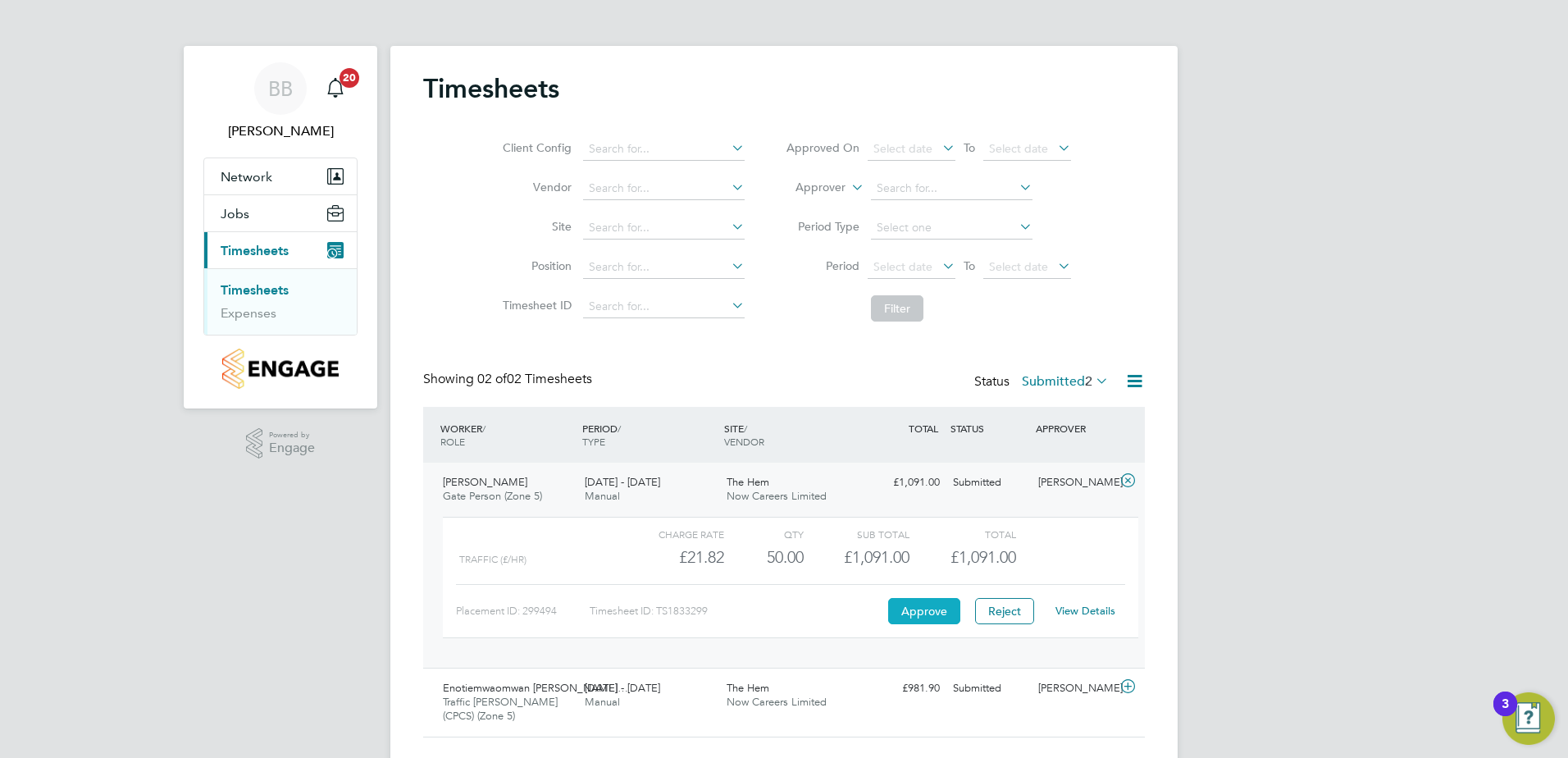
click at [922, 607] on button "Approve" at bounding box center [924, 610] width 73 height 26
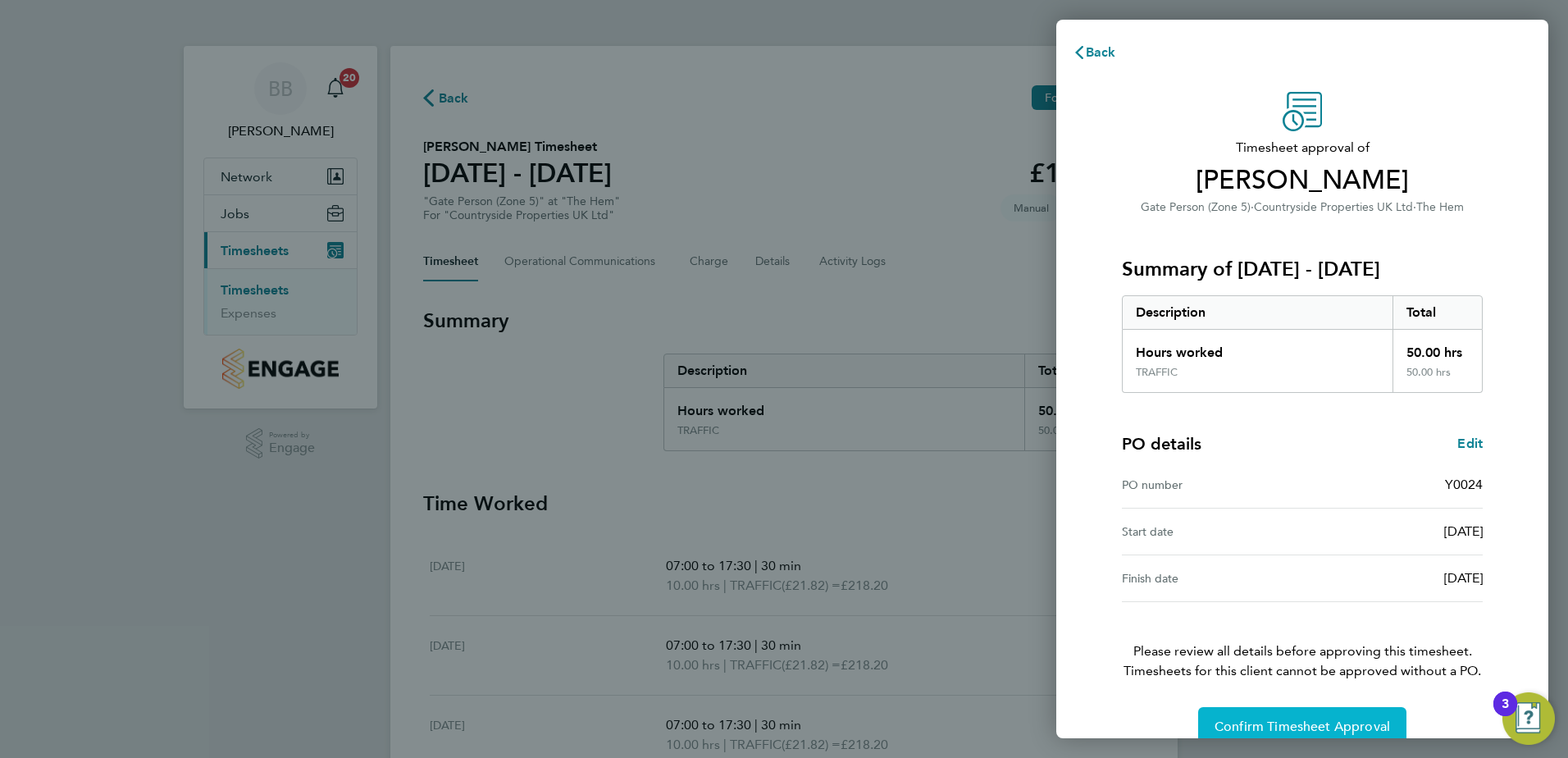
click at [1349, 727] on span "Confirm Timesheet Approval" at bounding box center [1303, 726] width 176 height 16
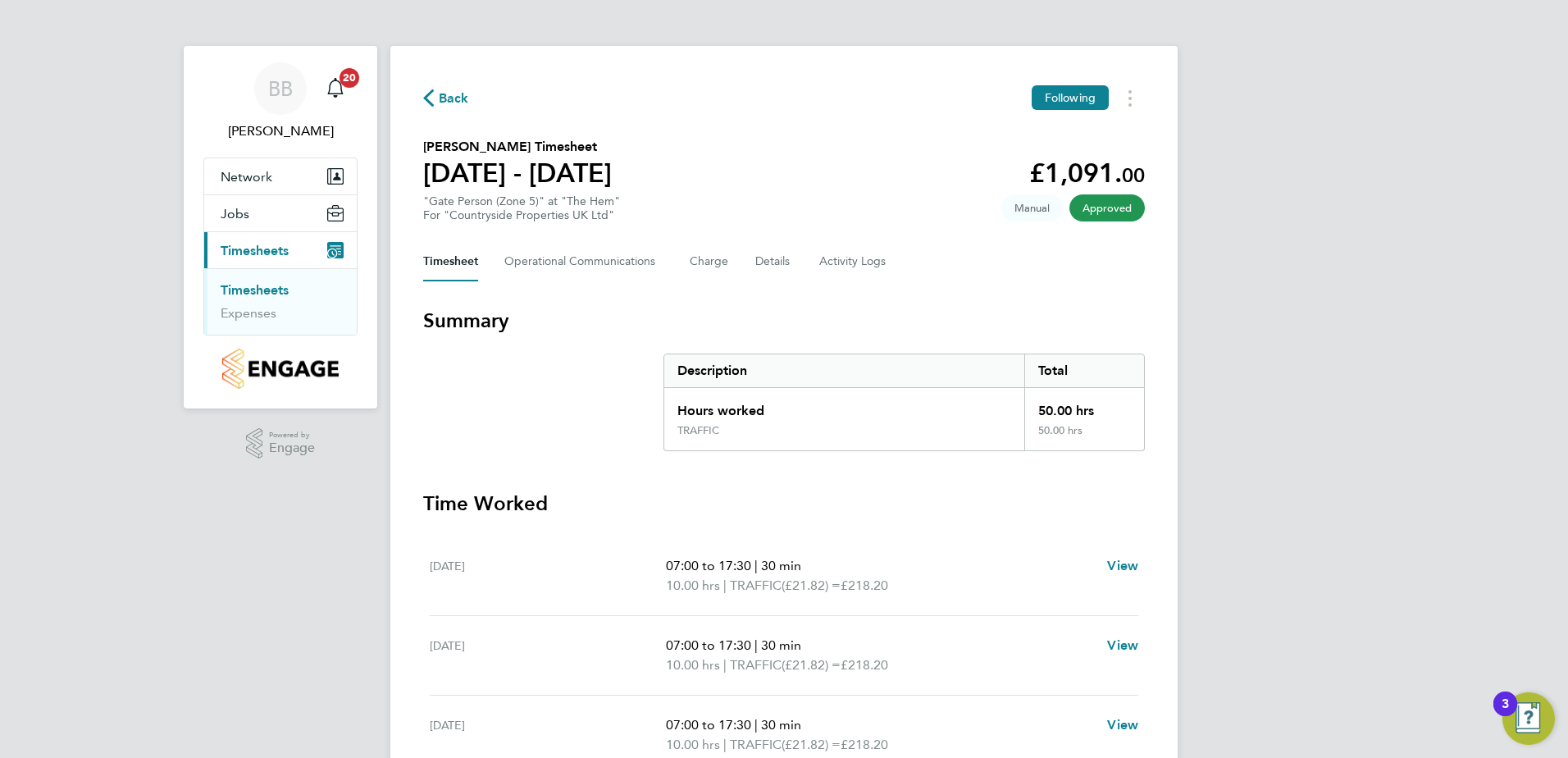
click at [271, 293] on link "Timesheets" at bounding box center [254, 290] width 68 height 15
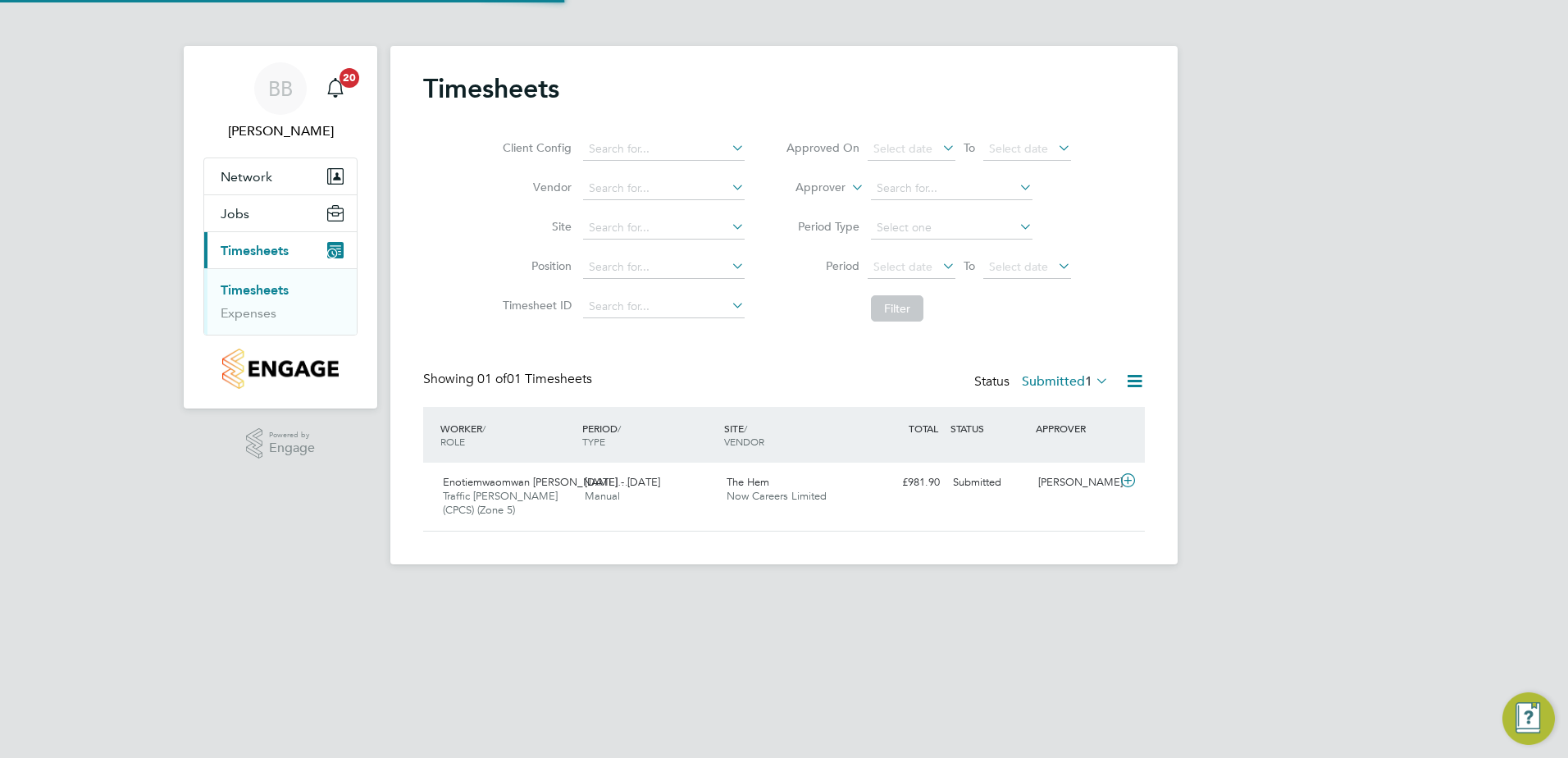
scroll to position [42, 143]
click at [569, 484] on div "Enotiemwaomwan Peter… Traffic Marshall (CPCS) (Zone 5) 29 Sep - 5 Oct 2025" at bounding box center [507, 497] width 142 height 55
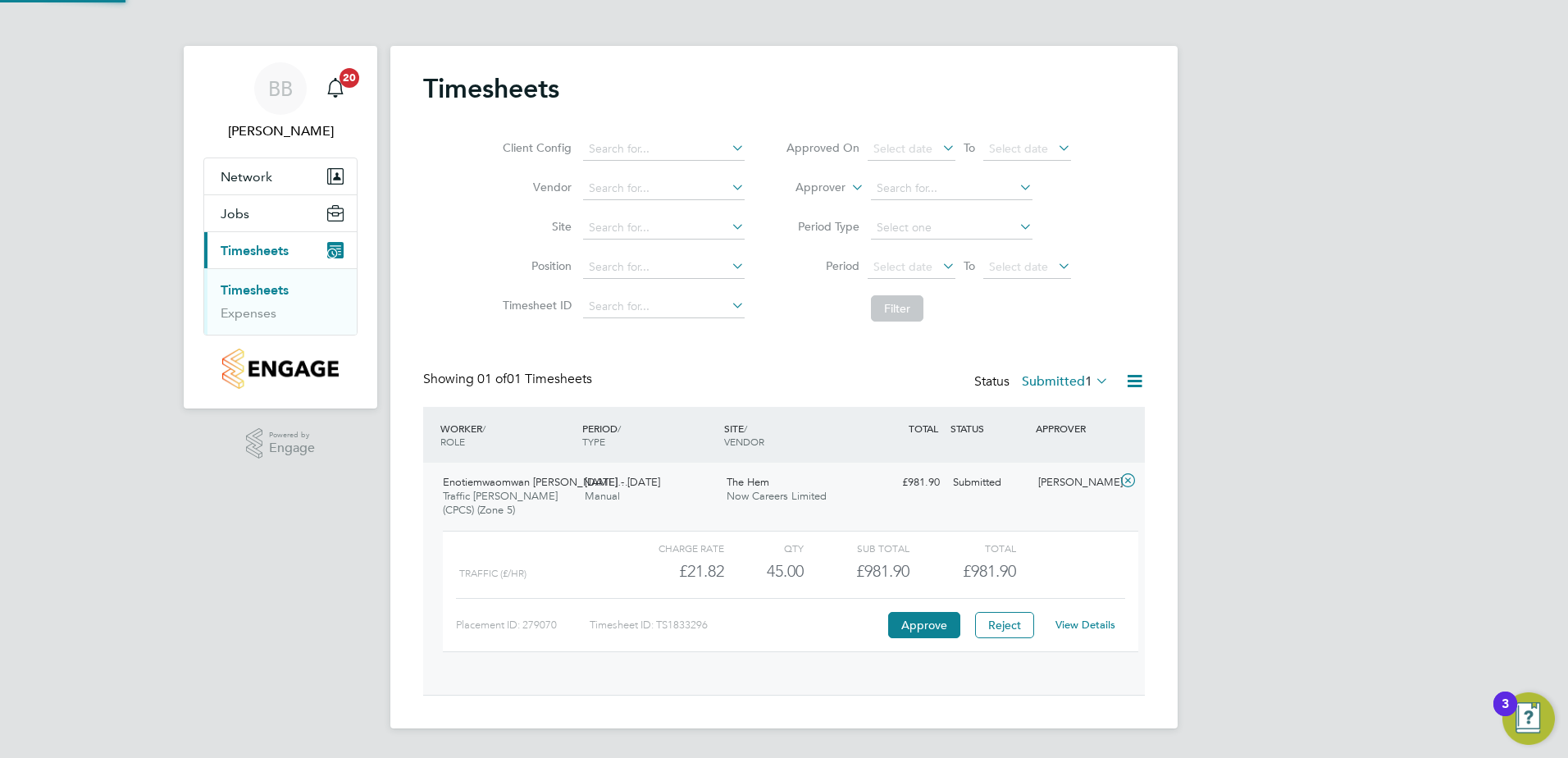
scroll to position [28, 160]
click at [937, 629] on button "Approve" at bounding box center [924, 625] width 73 height 26
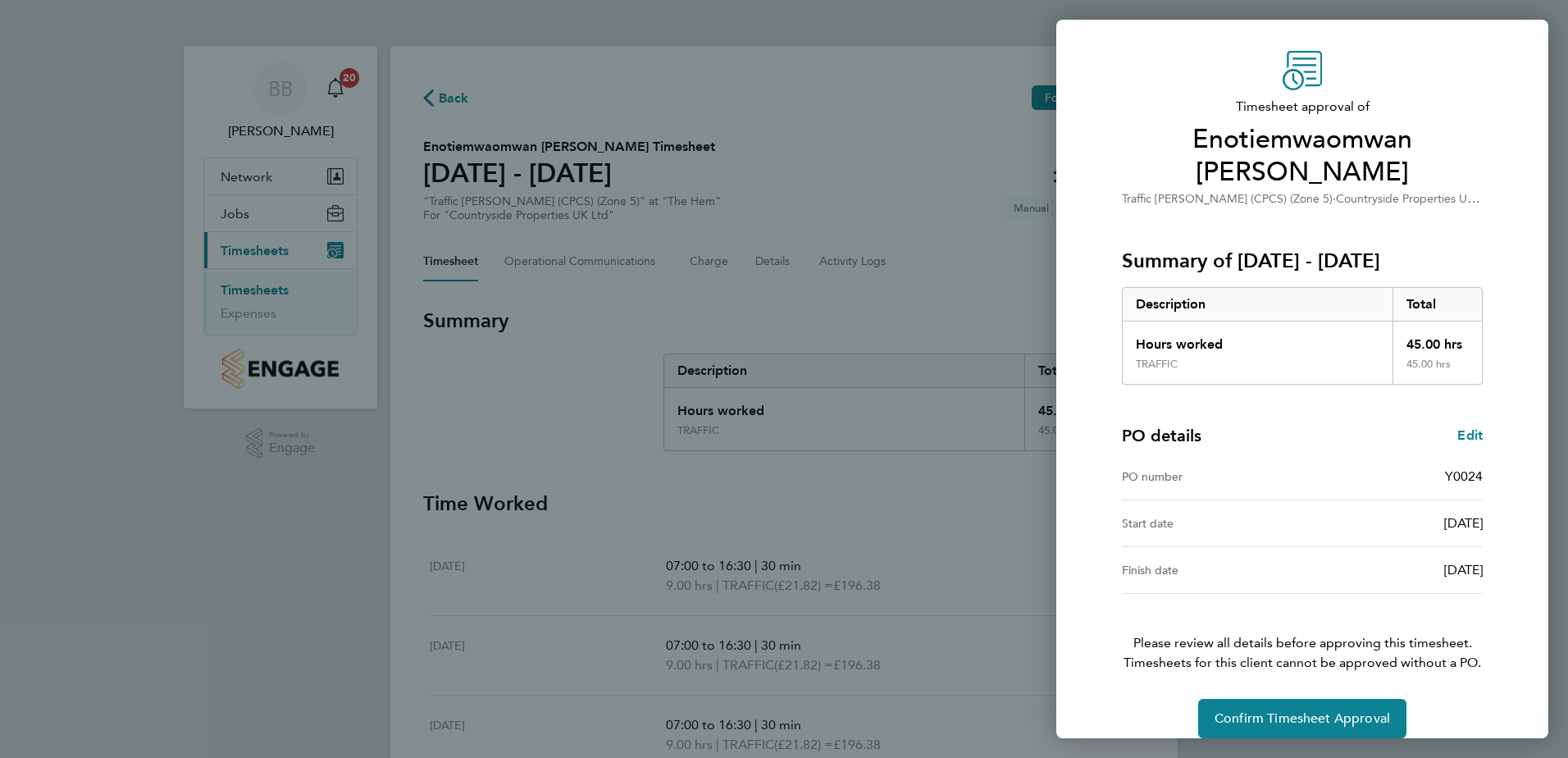
scroll to position [61, 0]
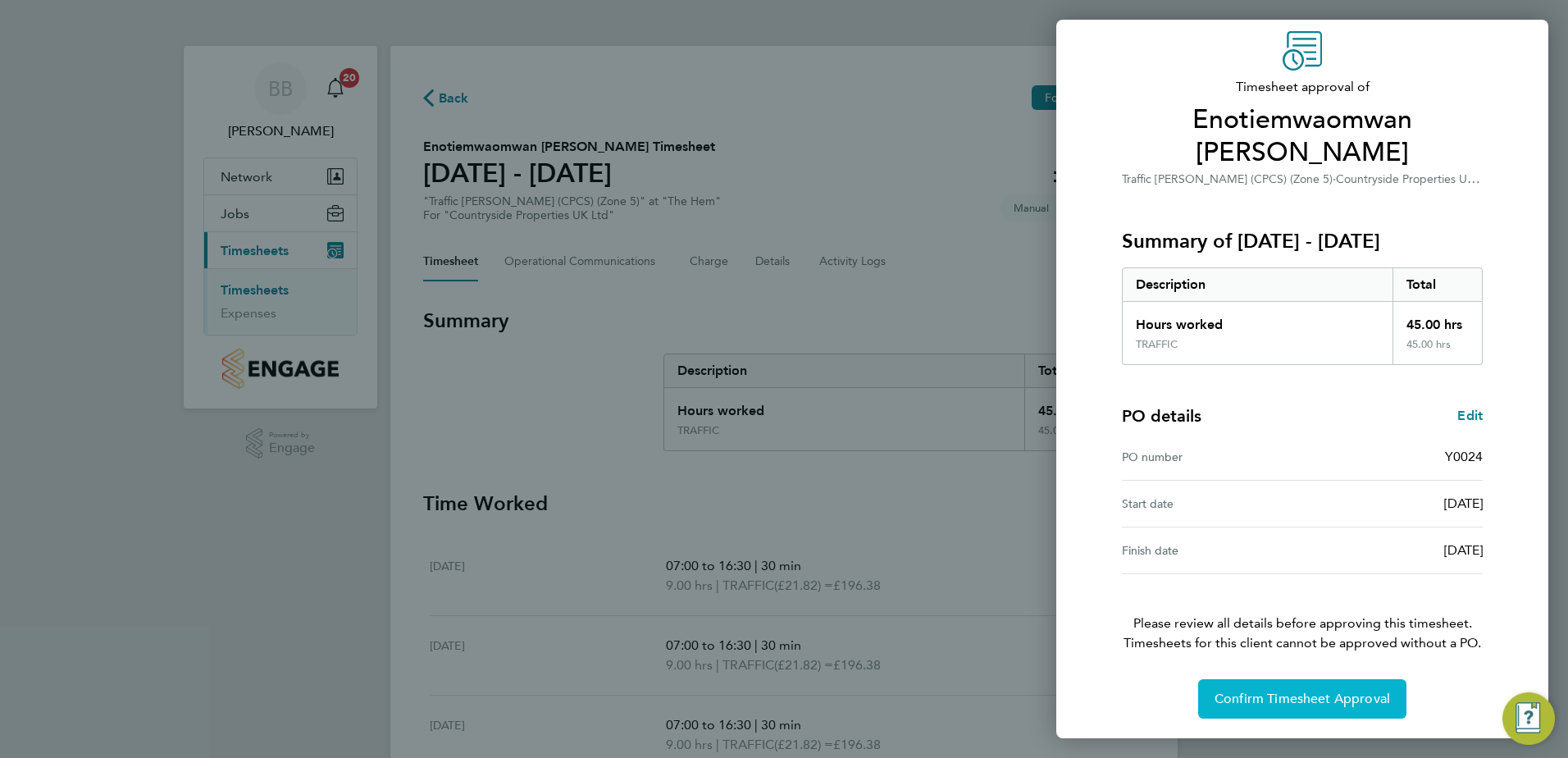
click at [1297, 699] on span "Confirm Timesheet Approval" at bounding box center [1303, 698] width 176 height 16
